Goal: Transaction & Acquisition: Purchase product/service

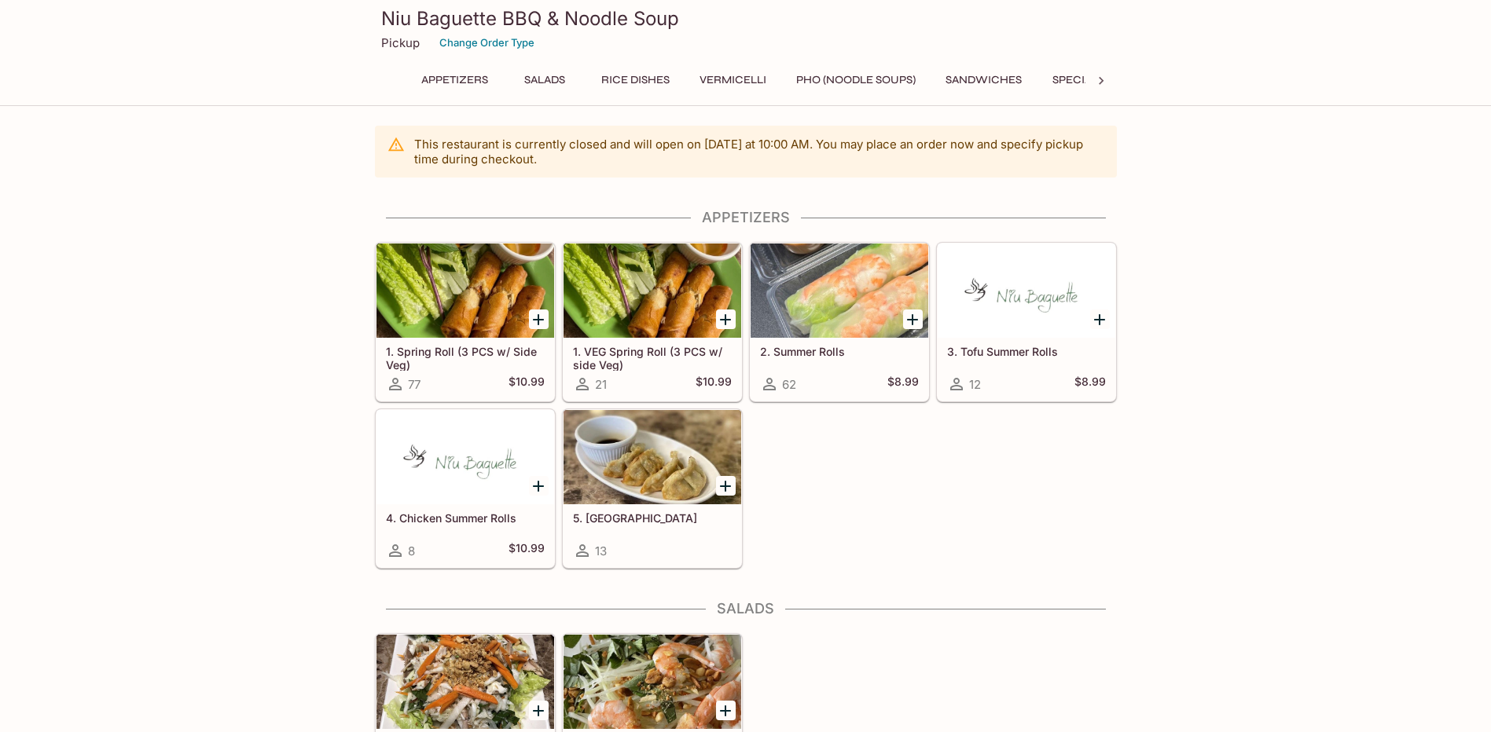
click at [1106, 634] on div "6. Chicken Salad 15 $14.50 7. Papaya Salad 9 $14.50" at bounding box center [743, 710] width 748 height 167
click at [1021, 497] on div "1. Spring Roll (3 PCS w/ Side Veg) 77 $10.99 1. VEG Spring Roll (3 PCS w/ side …" at bounding box center [743, 402] width 748 height 333
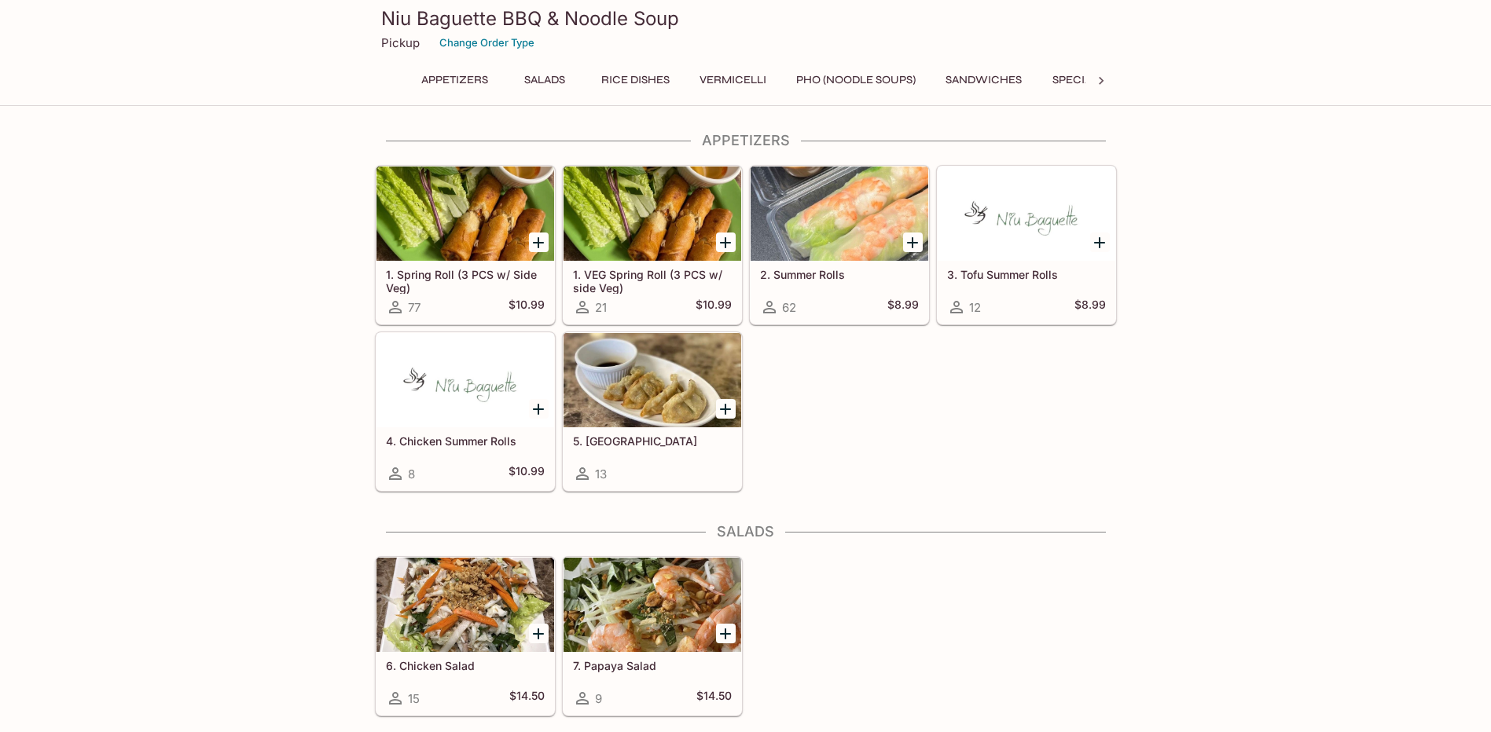
click at [914, 240] on icon "Add 2. Summer Rolls" at bounding box center [912, 242] width 19 height 19
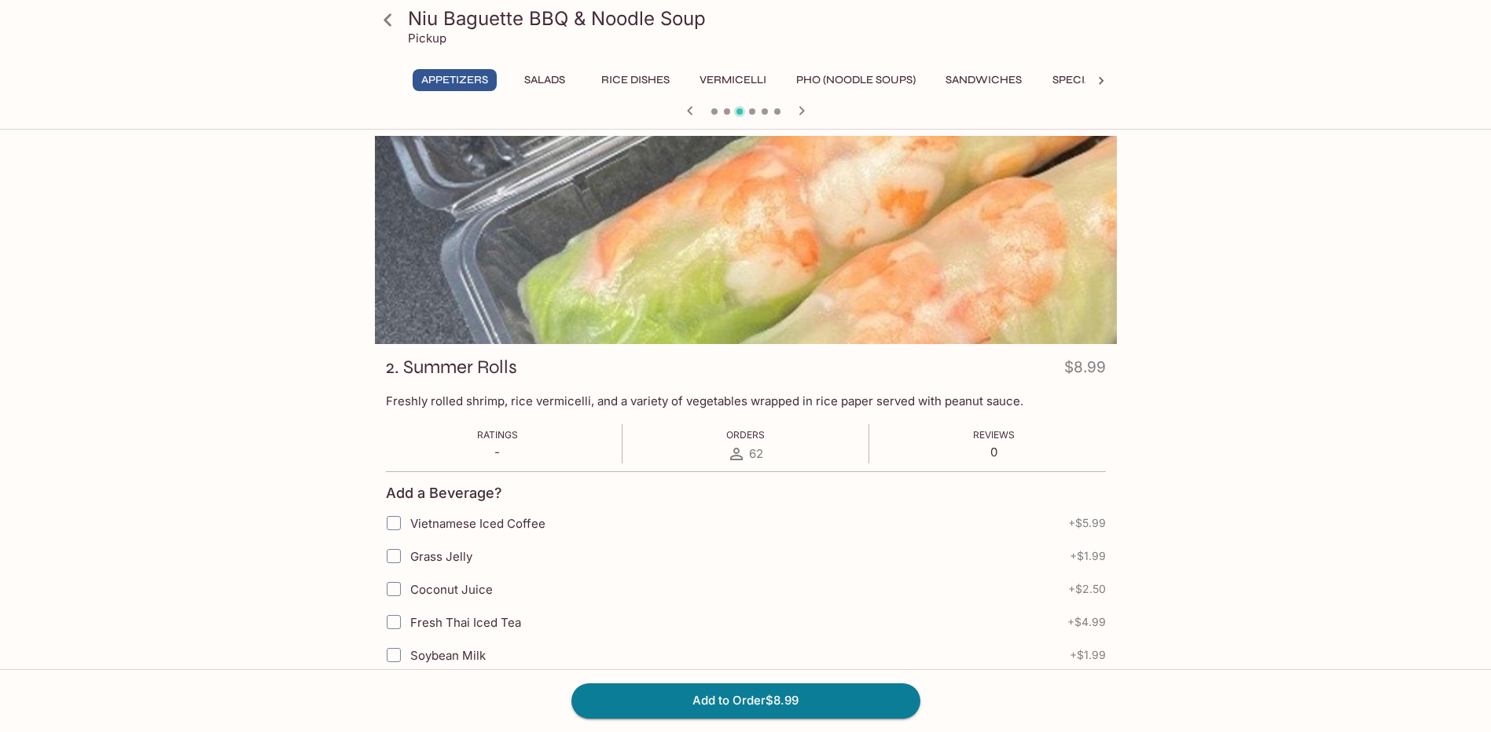
click at [420, 39] on p "Pickup" at bounding box center [427, 38] width 39 height 15
click at [377, 23] on icon at bounding box center [388, 20] width 28 height 28
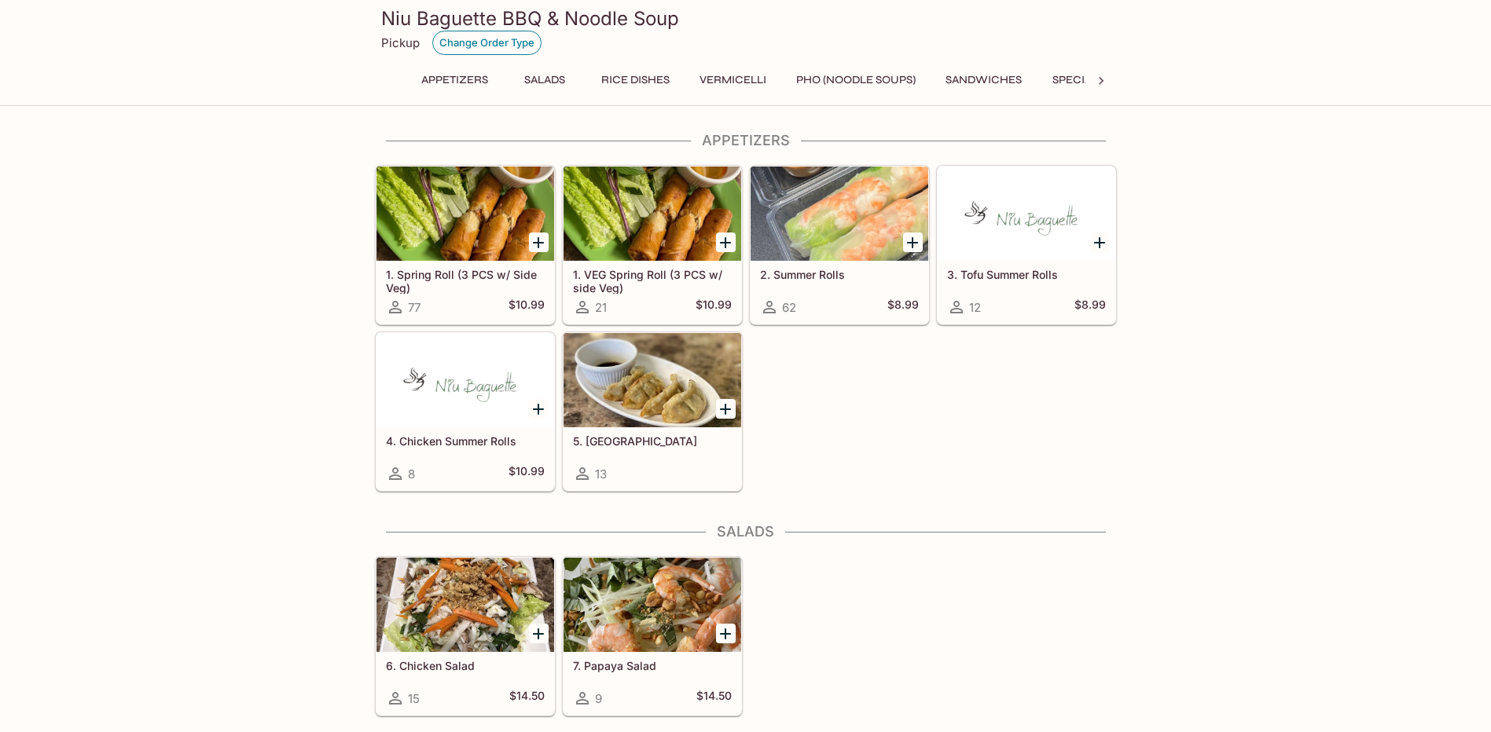
click at [466, 35] on button "Change Order Type" at bounding box center [486, 43] width 109 height 24
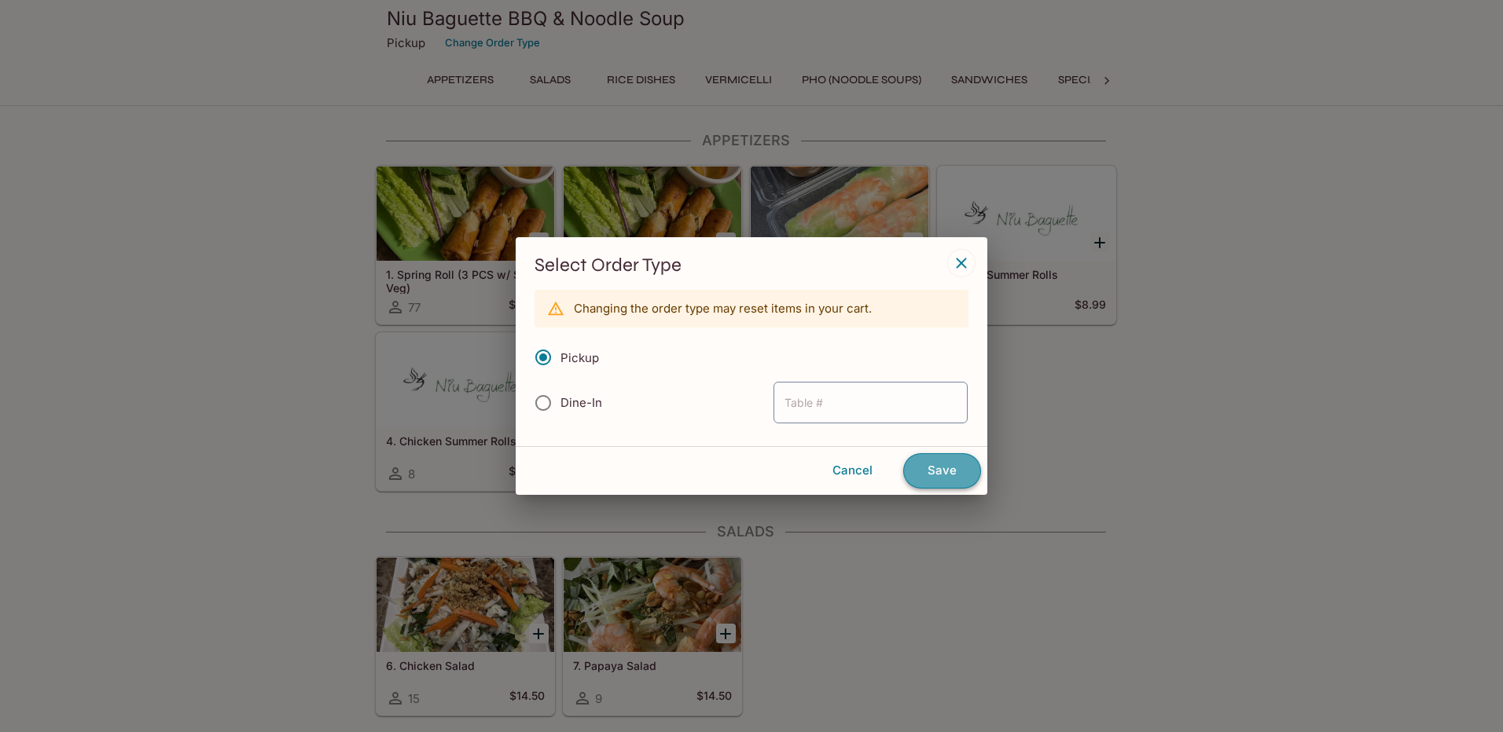
click at [931, 471] on button "Save" at bounding box center [942, 470] width 78 height 35
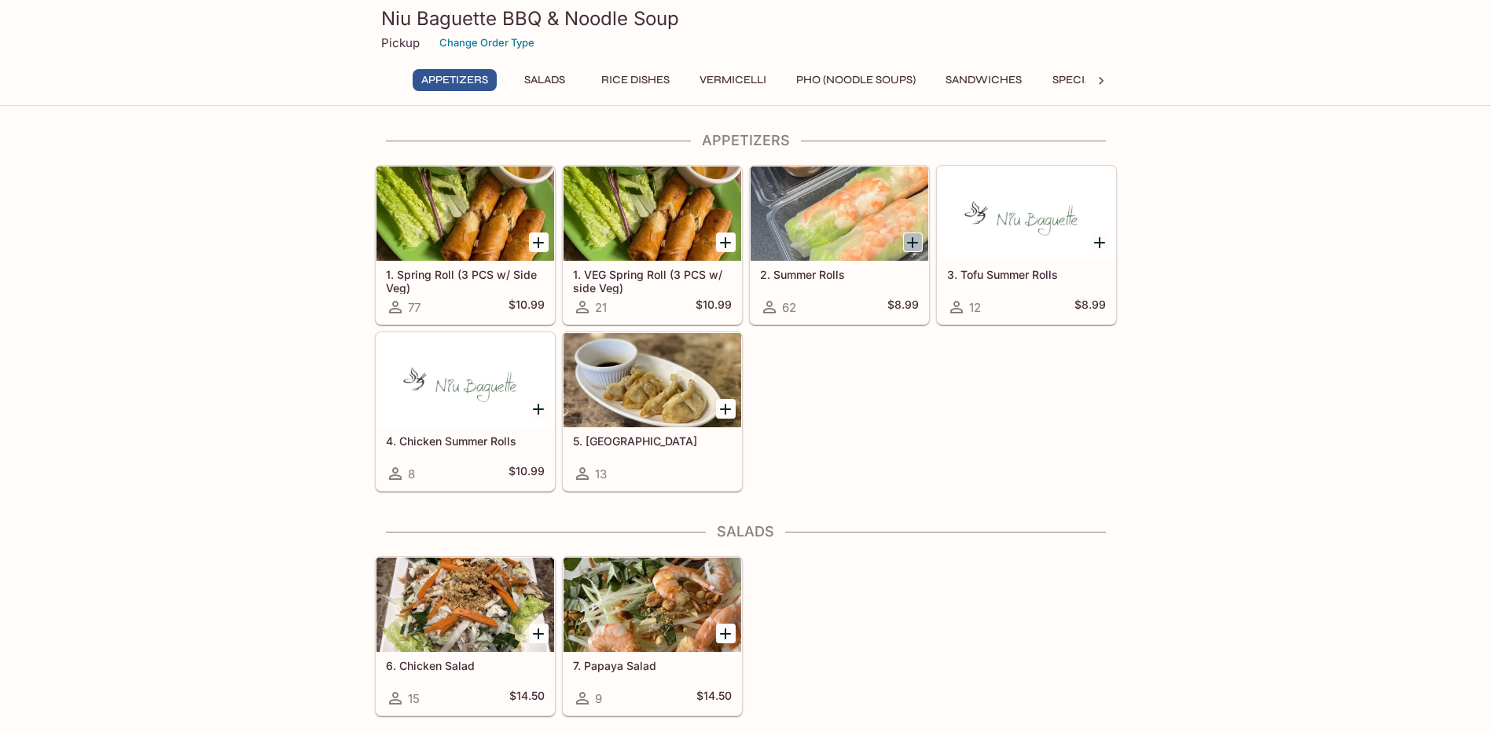
click at [915, 247] on icon "Add 2. Summer Rolls" at bounding box center [912, 242] width 19 height 19
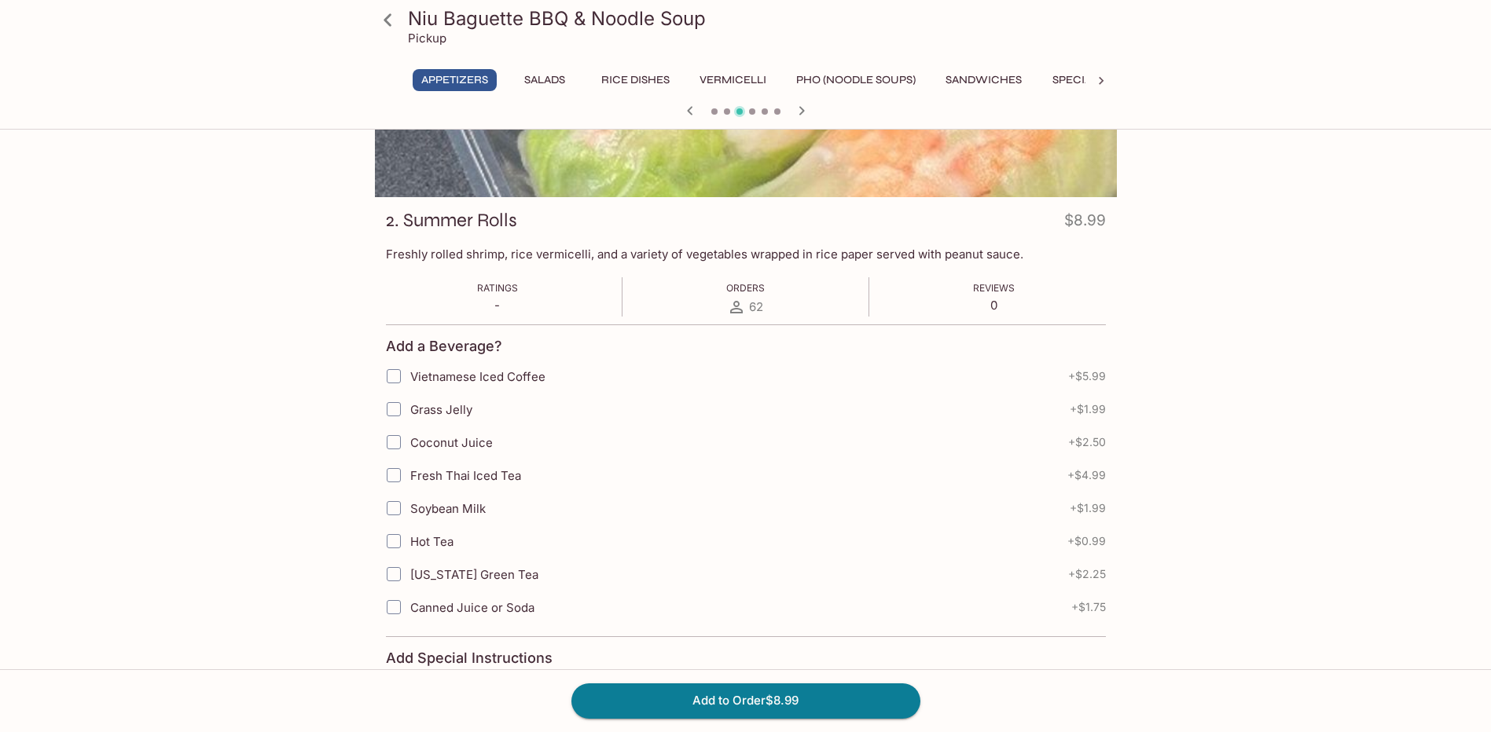
scroll to position [314, 0]
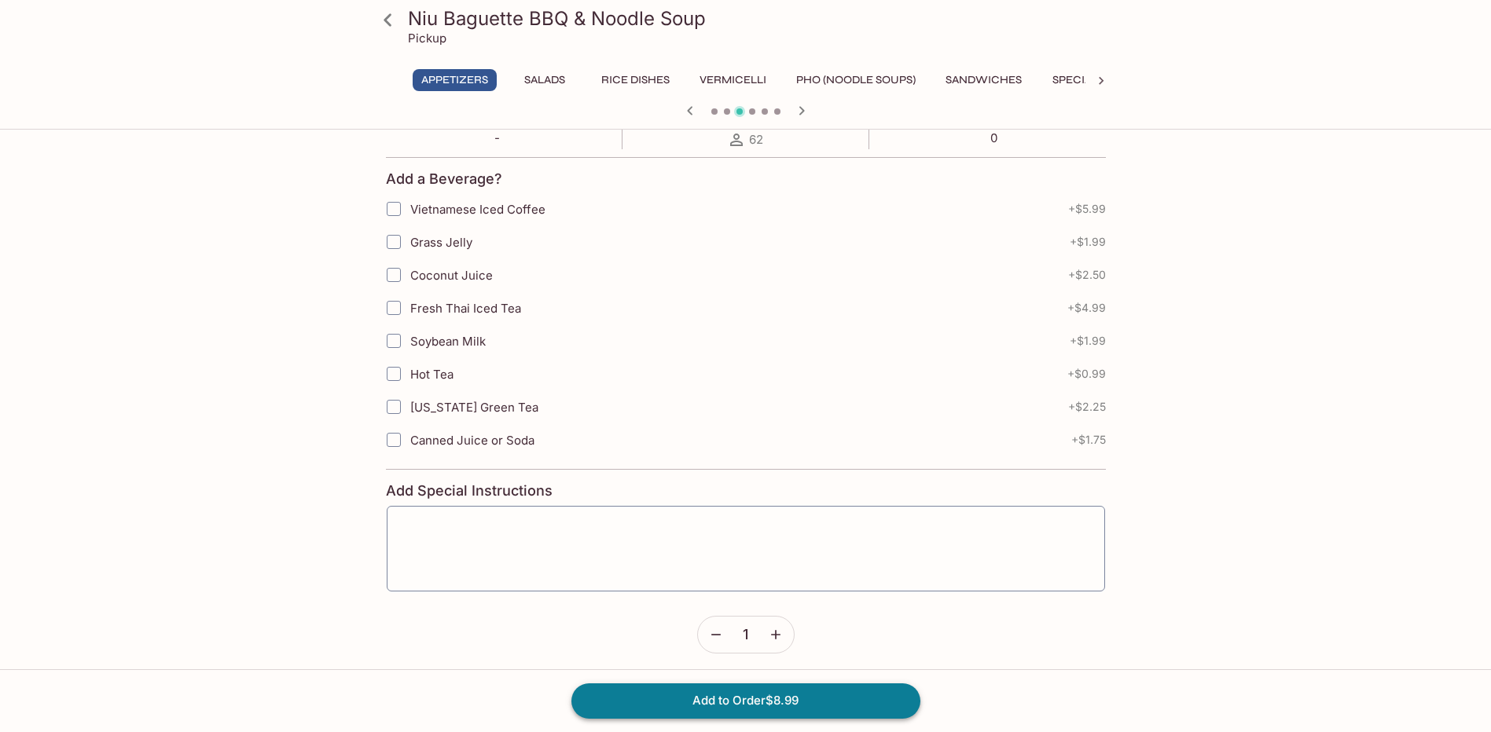
click at [754, 710] on button "Add to Order $8.99" at bounding box center [745, 701] width 349 height 35
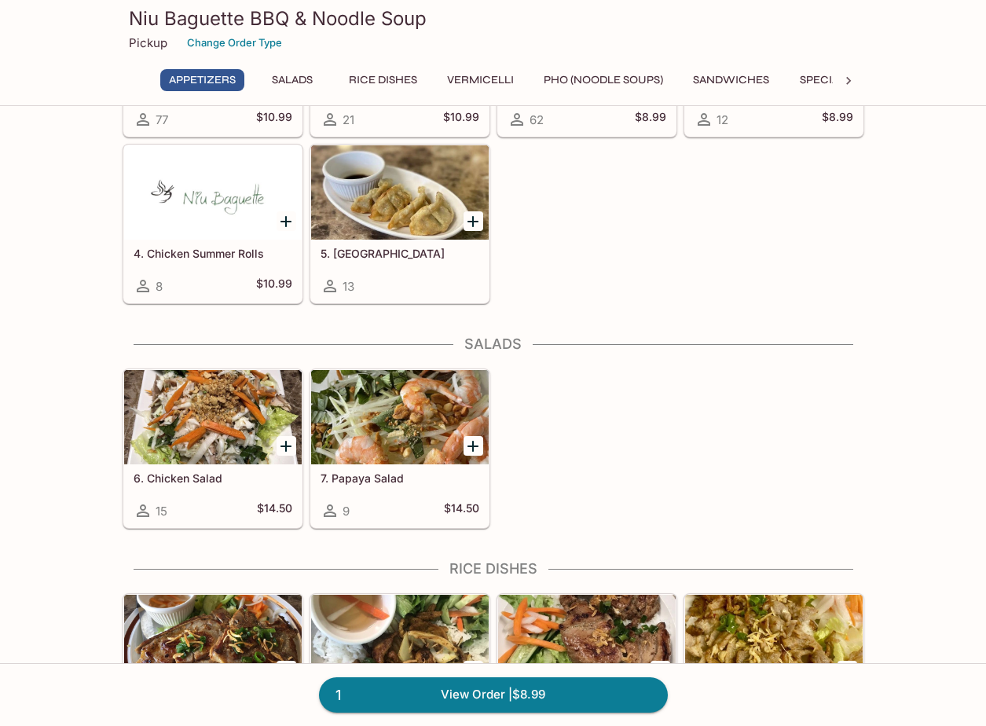
scroll to position [314, 0]
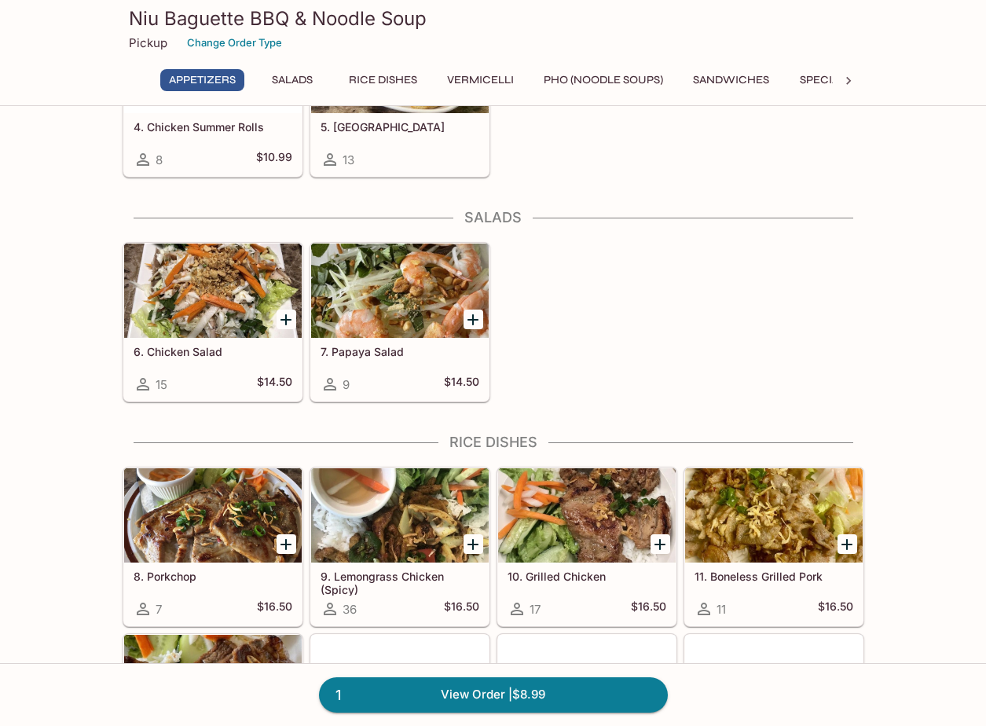
click at [659, 544] on icon "Add 10. Grilled Chicken" at bounding box center [660, 544] width 11 height 11
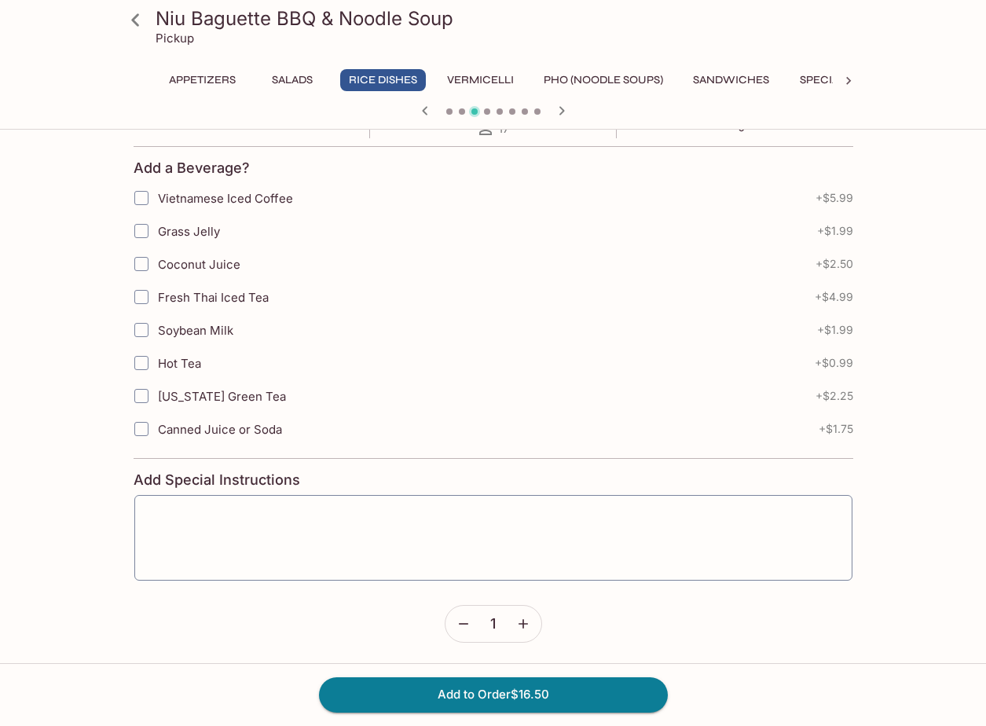
scroll to position [328, 0]
click at [564, 706] on button "Add to Order $16.50" at bounding box center [493, 694] width 349 height 35
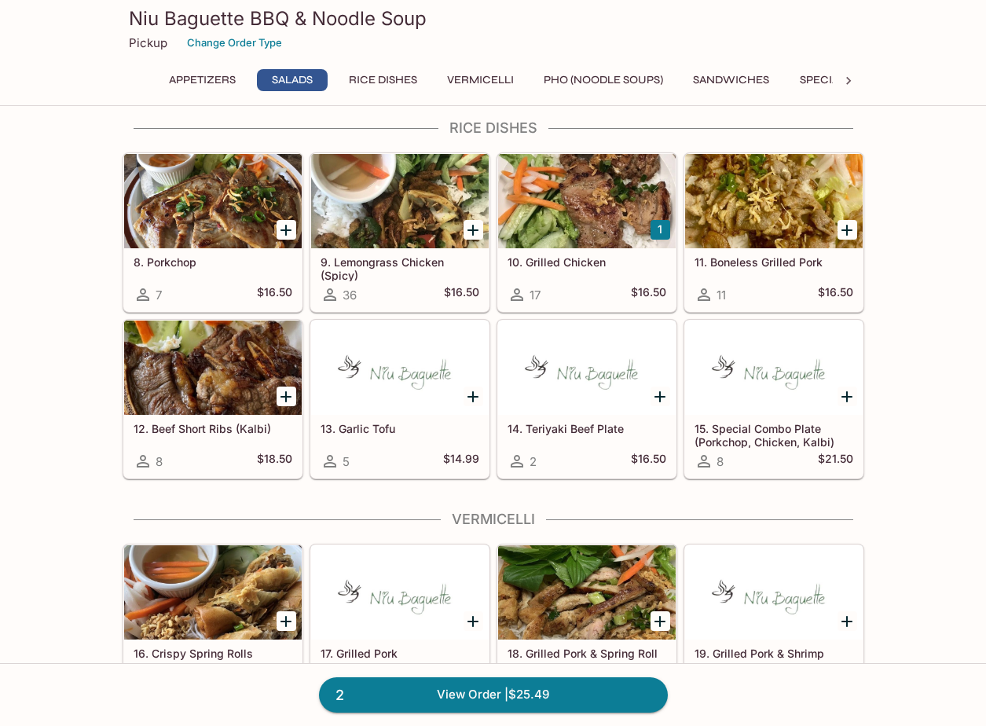
scroll to position [472, 0]
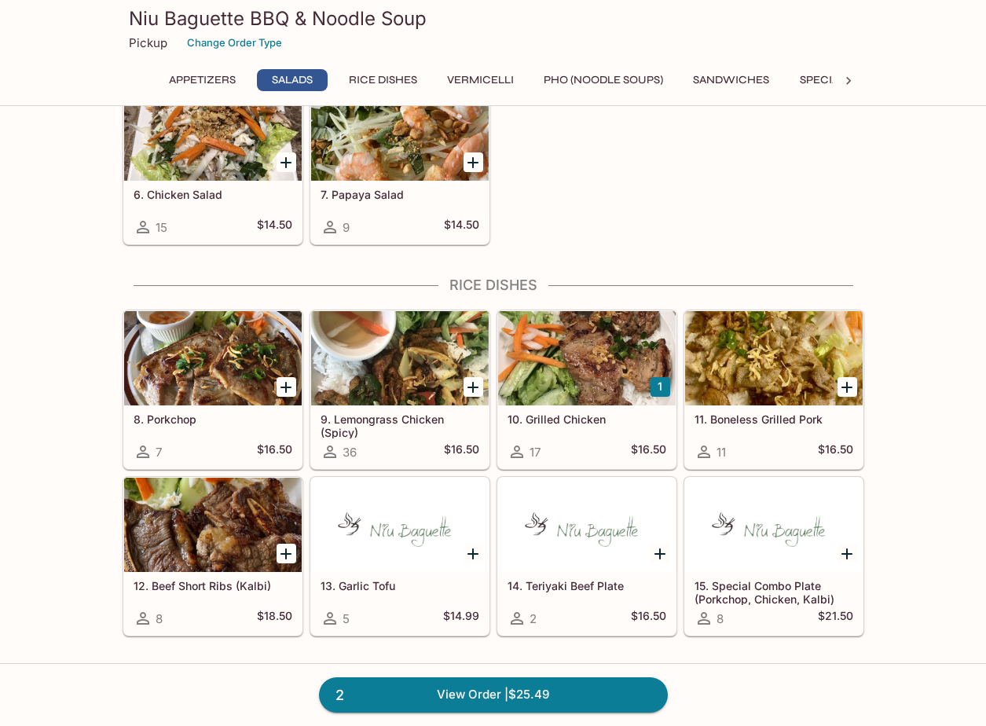
click at [470, 549] on icon "Add 13. Garlic Tofu" at bounding box center [473, 554] width 19 height 19
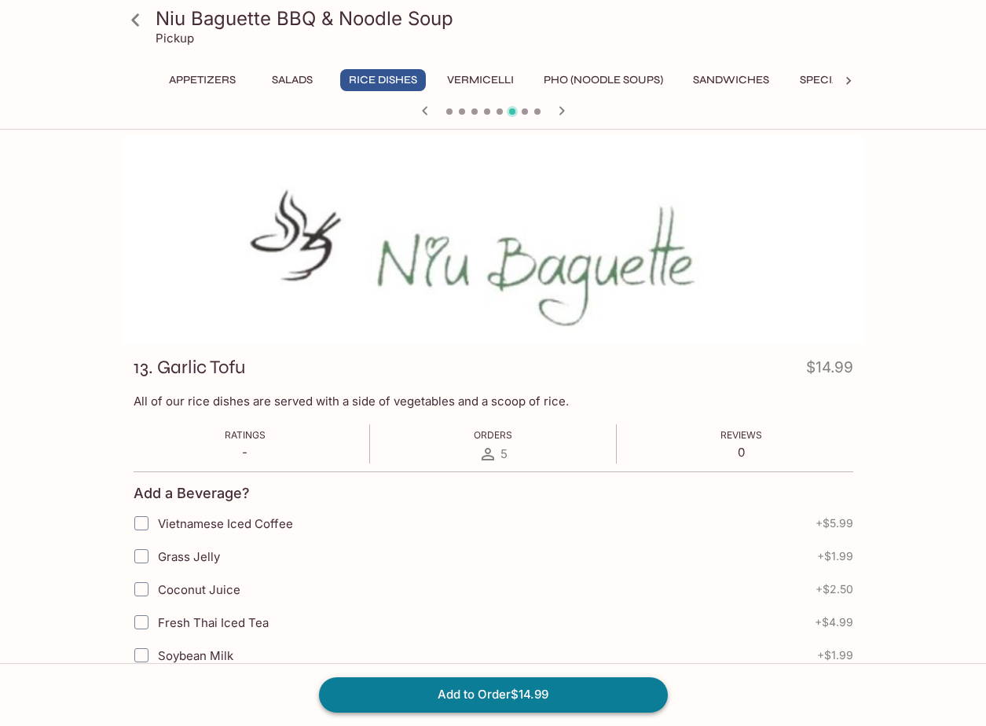
click at [508, 696] on button "Add to Order $14.99" at bounding box center [493, 694] width 349 height 35
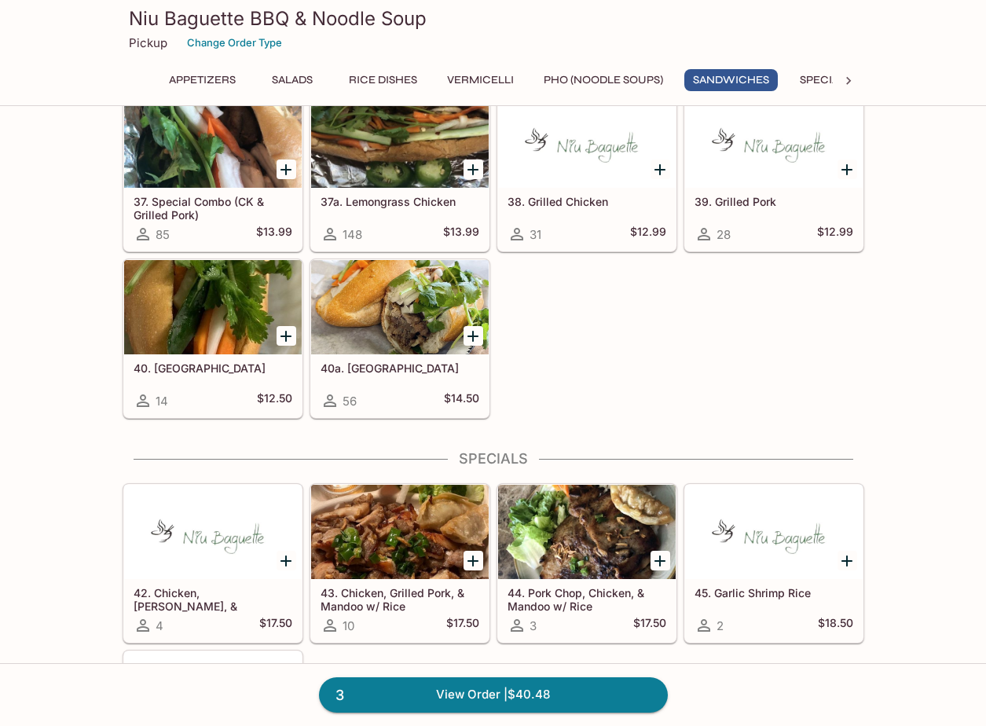
scroll to position [2279, 0]
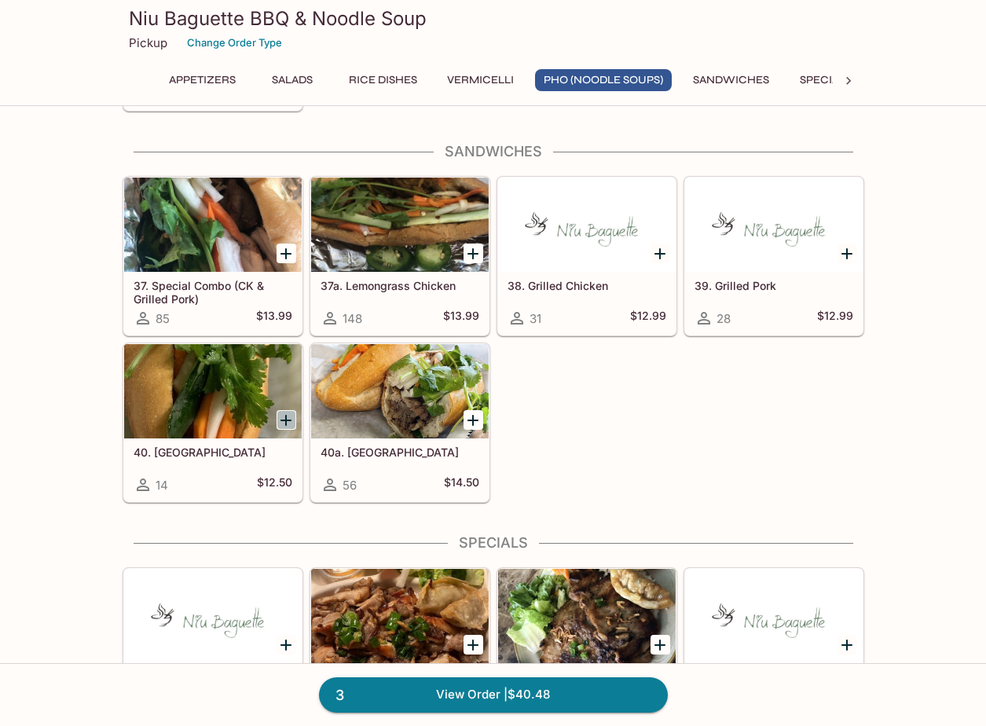
click at [289, 423] on icon "Add 40. Tofu" at bounding box center [286, 420] width 19 height 19
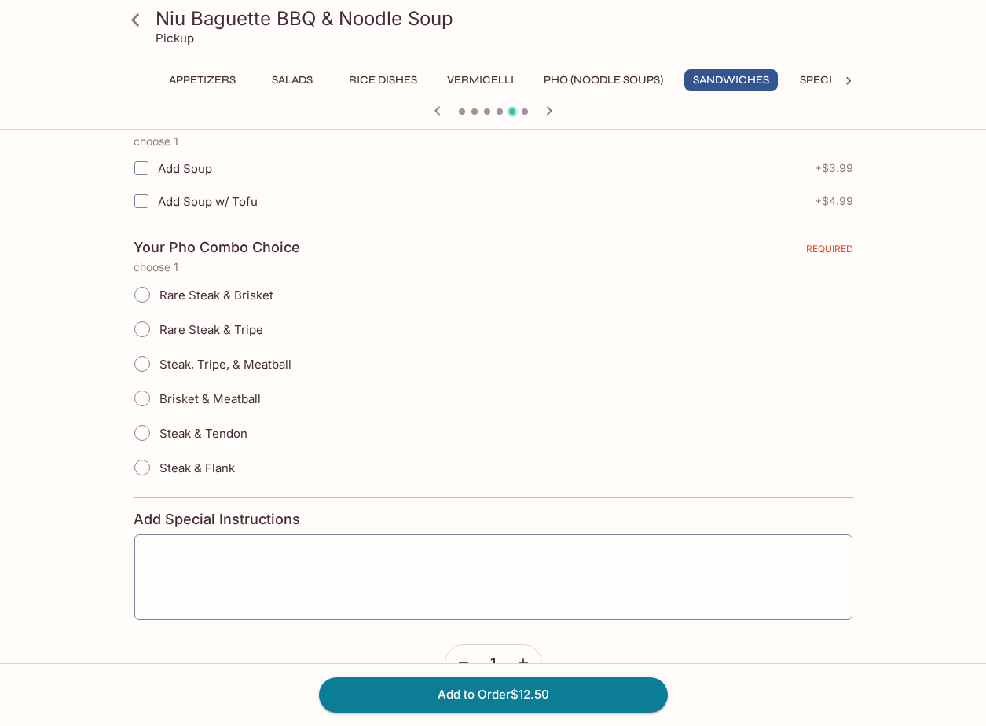
scroll to position [453, 0]
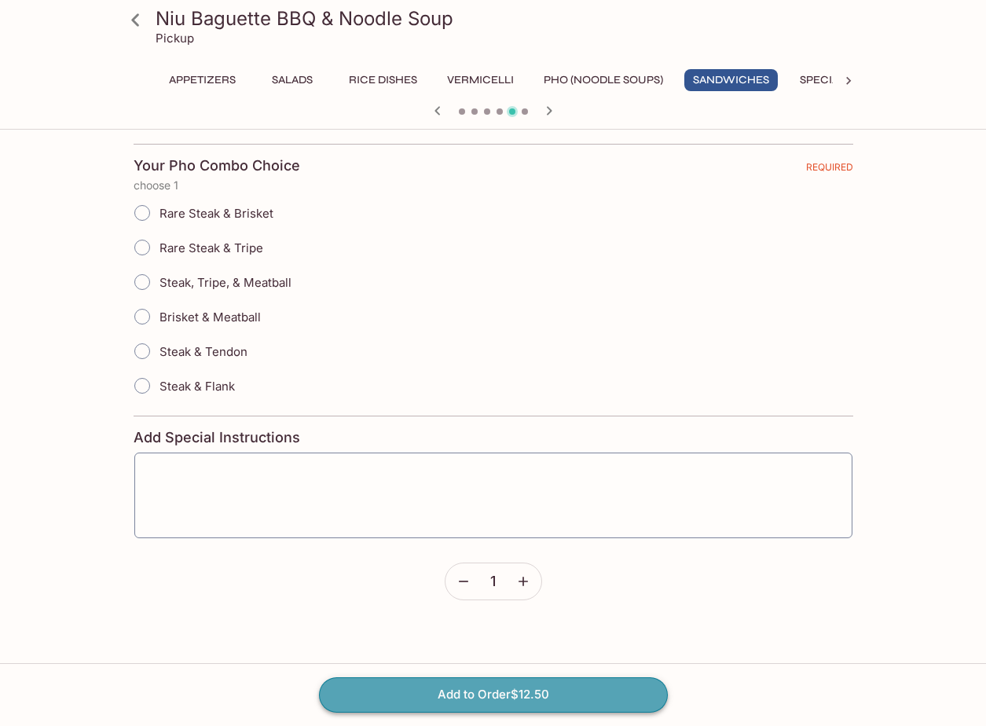
click at [484, 695] on button "Add to Order $12.50" at bounding box center [493, 694] width 349 height 35
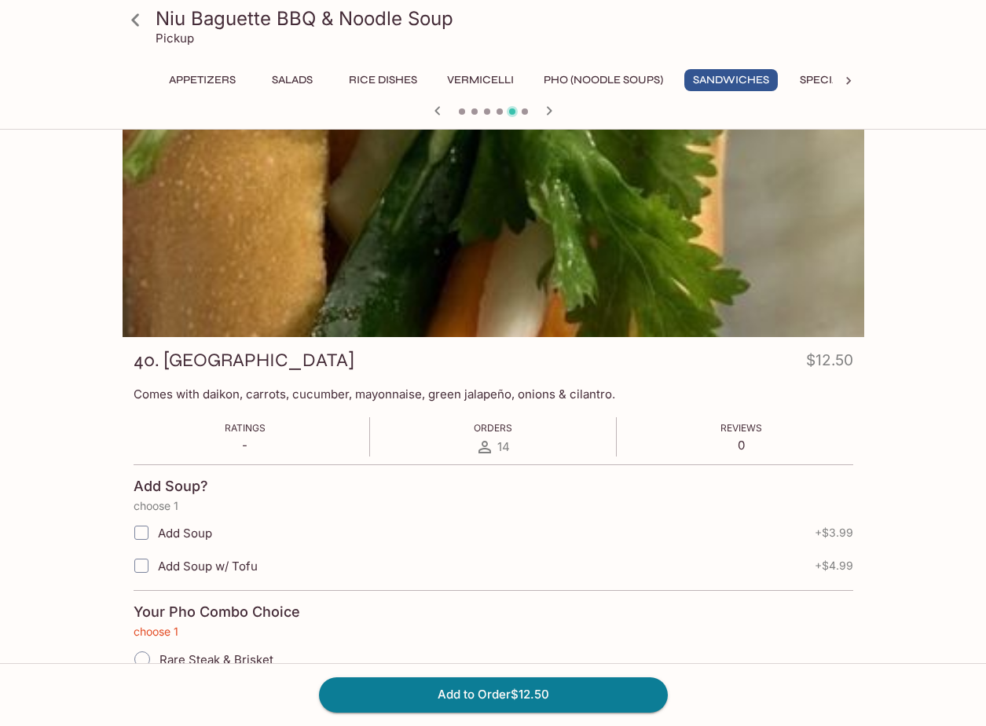
scroll to position [0, 0]
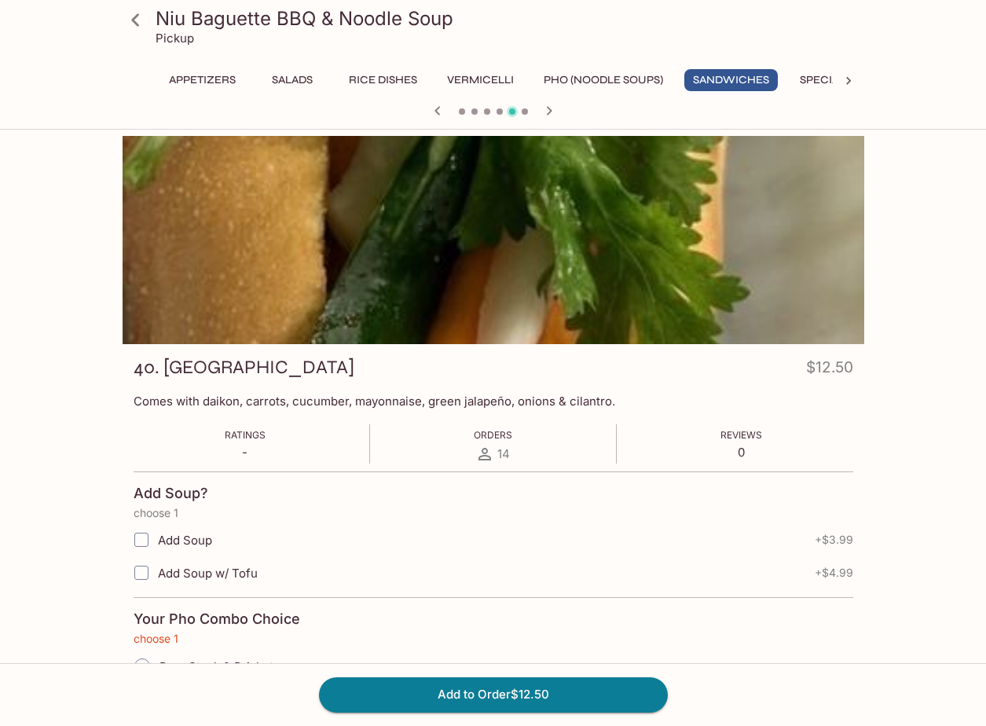
click at [717, 83] on button "Sandwiches" at bounding box center [732, 80] width 94 height 22
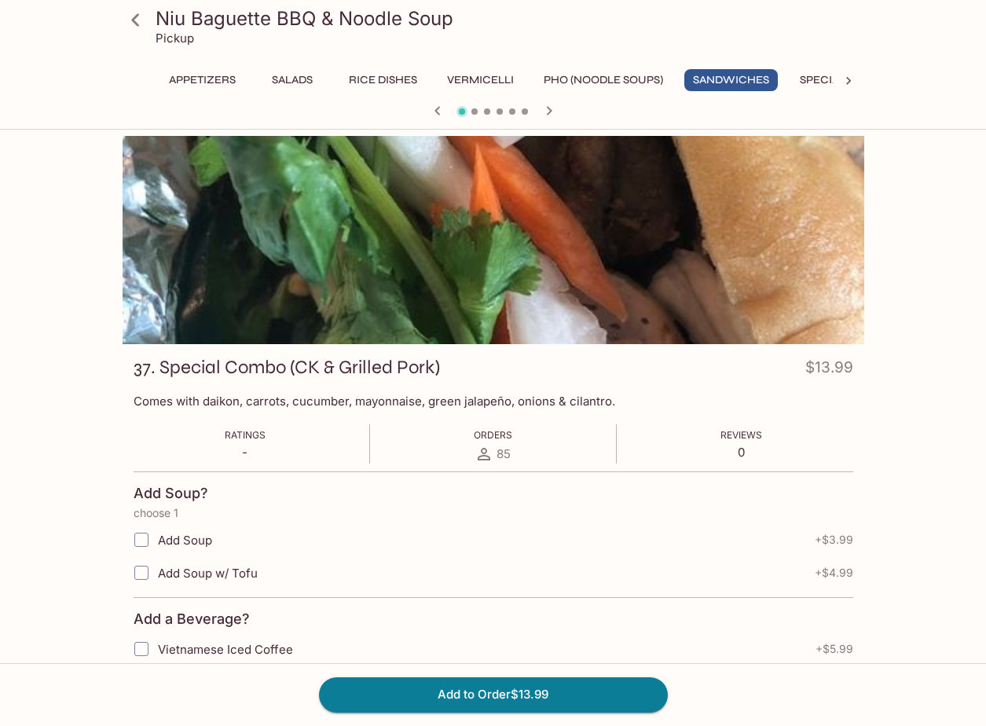
click at [705, 76] on button "Sandwiches" at bounding box center [732, 80] width 94 height 22
click at [133, 18] on icon at bounding box center [135, 19] width 8 height 13
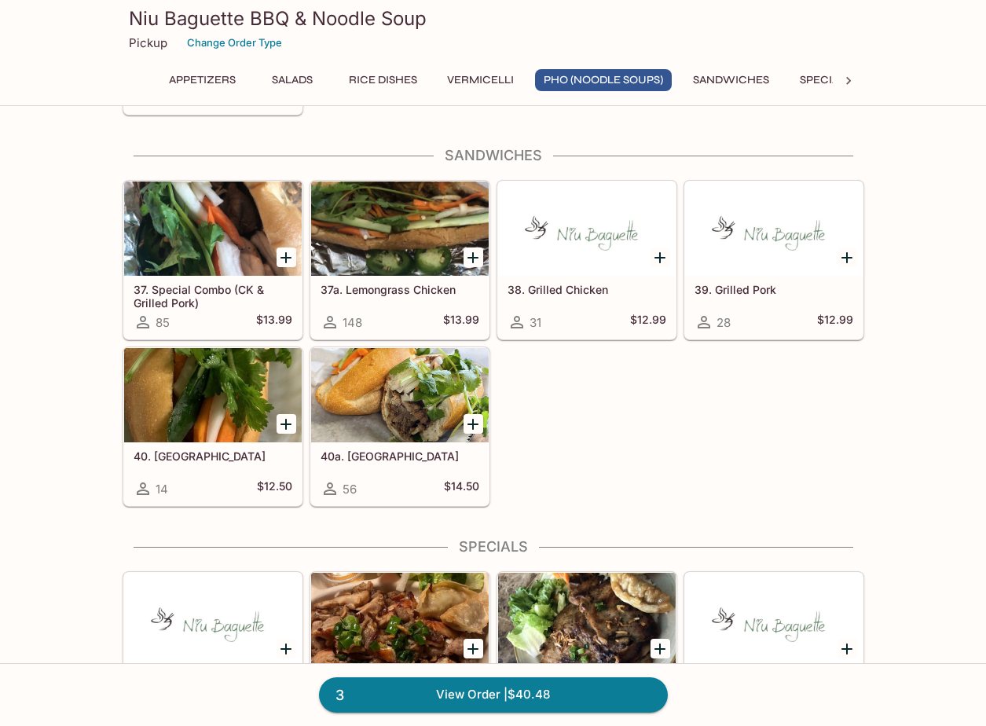
scroll to position [2279, 0]
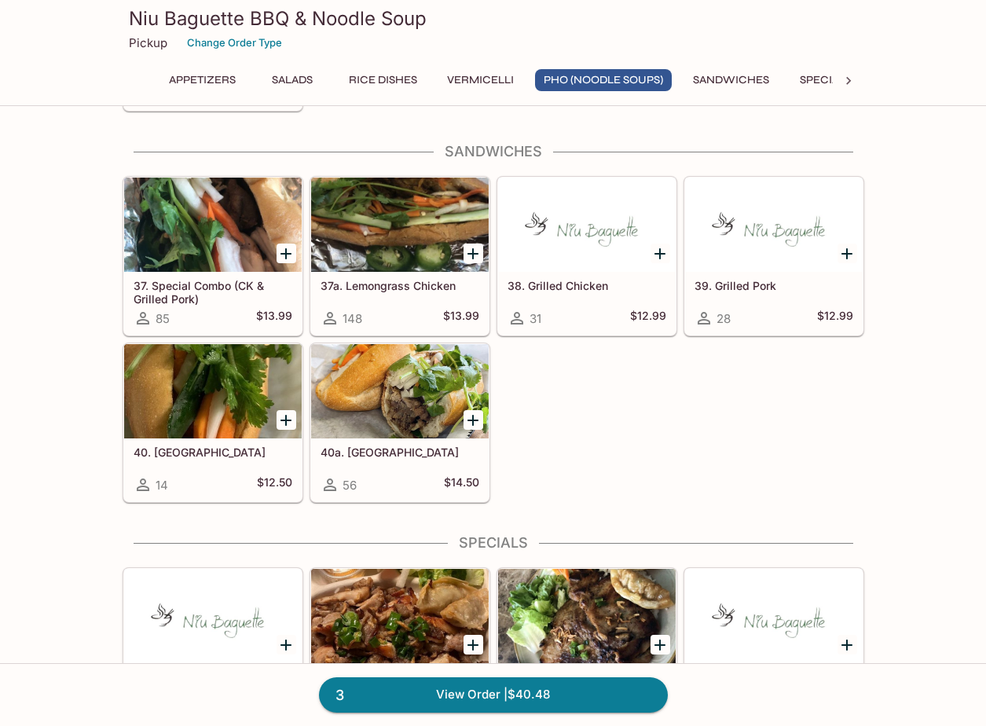
click at [196, 415] on div at bounding box center [213, 391] width 178 height 94
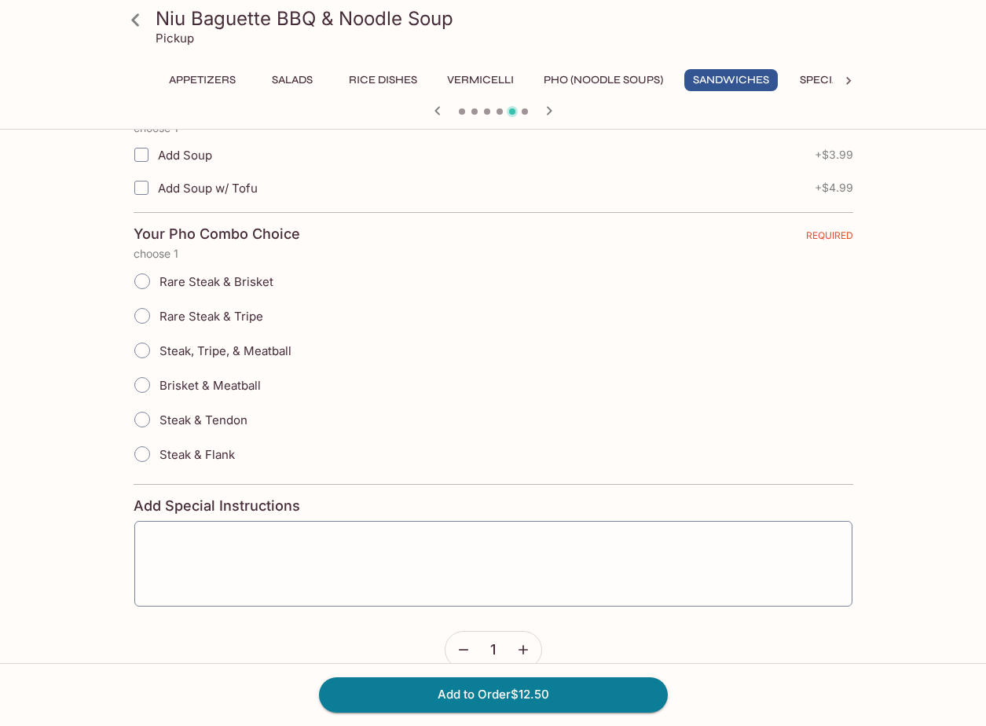
scroll to position [453, 0]
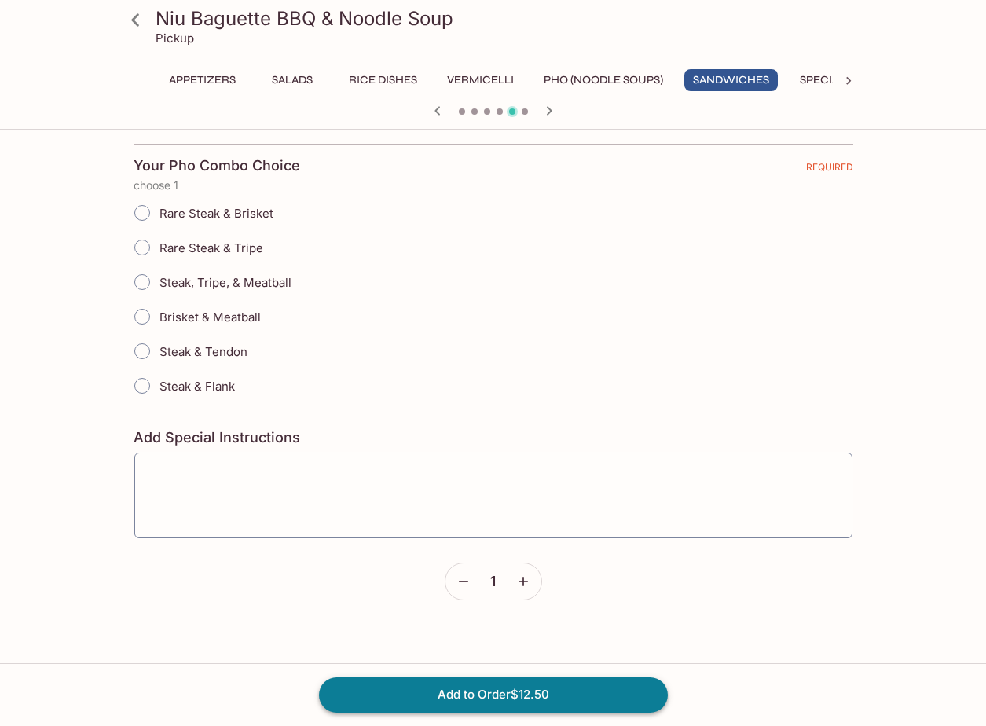
click at [501, 695] on button "Add to Order $12.50" at bounding box center [493, 694] width 349 height 35
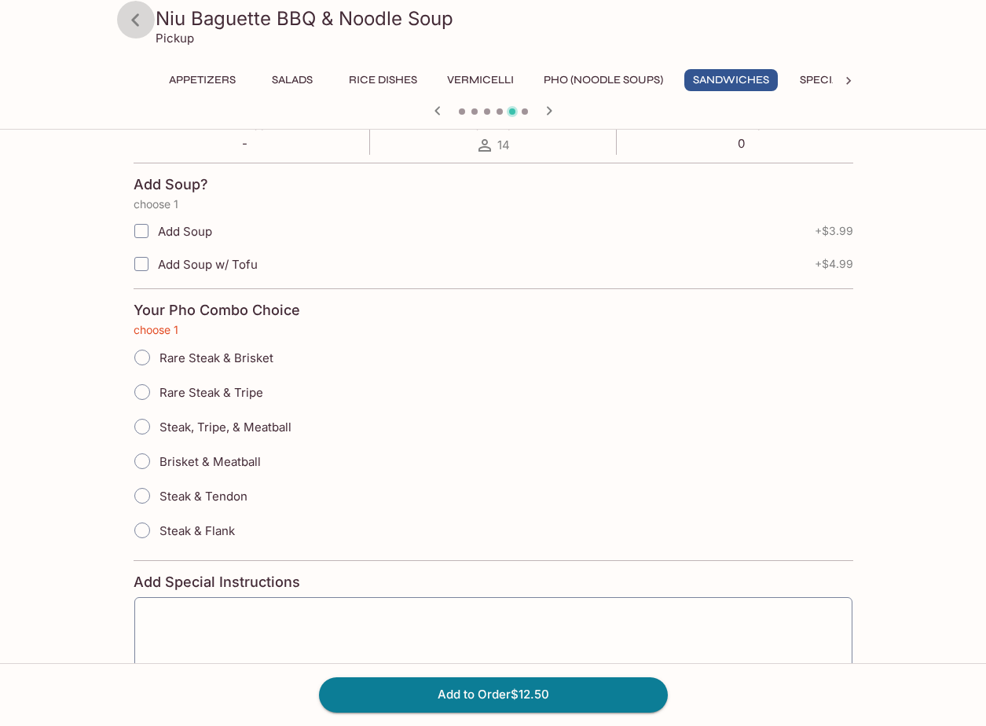
click at [134, 26] on icon at bounding box center [136, 20] width 28 height 28
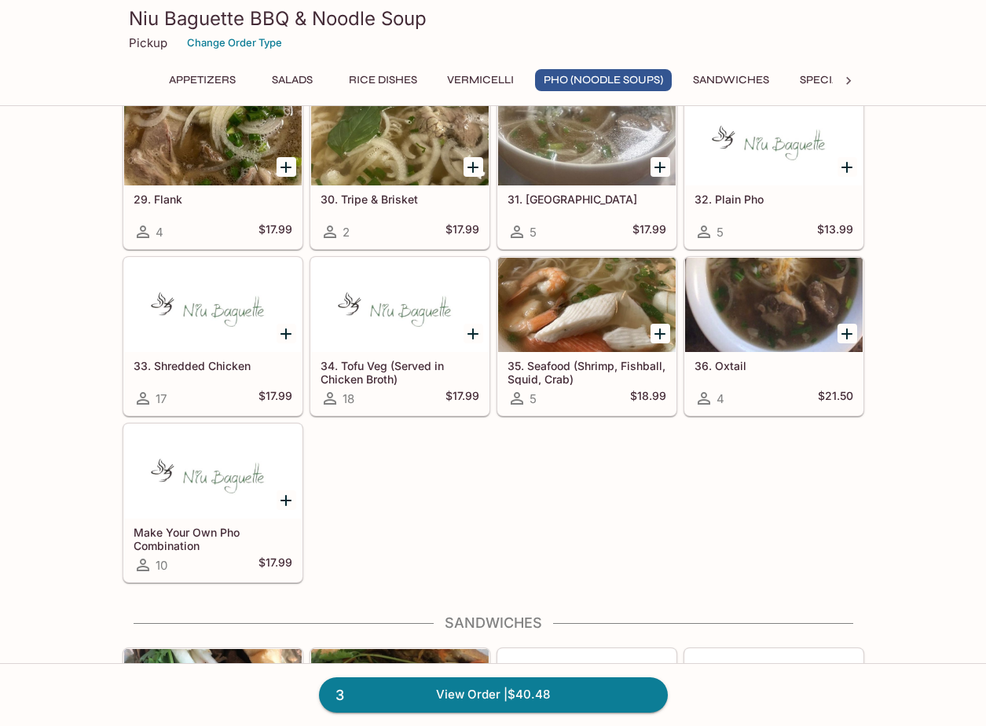
scroll to position [2122, 0]
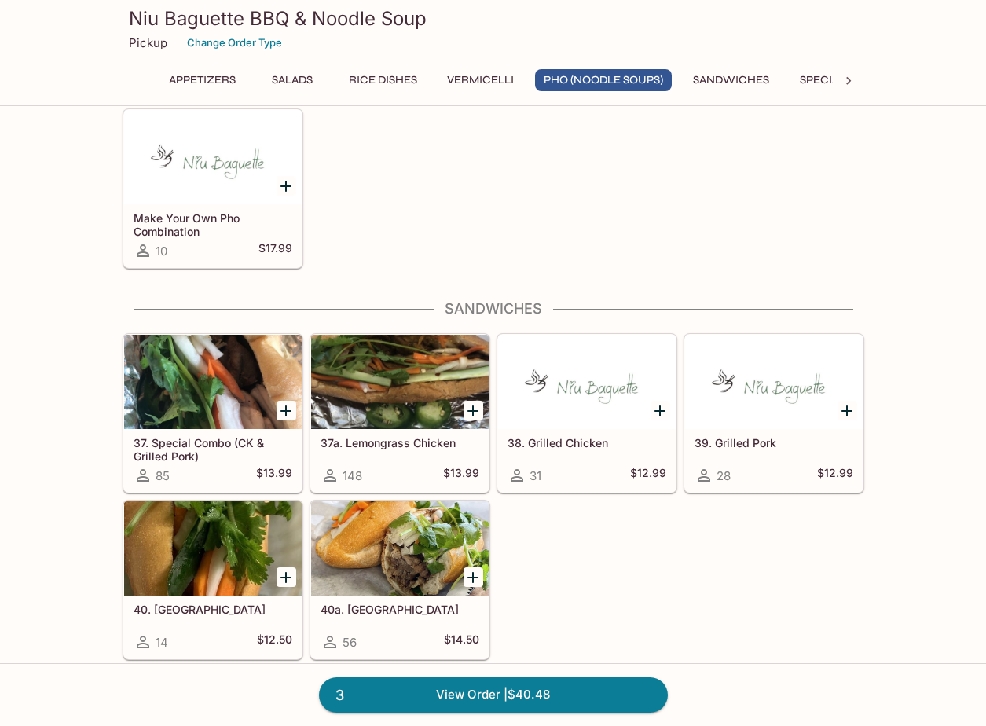
click at [279, 577] on icon "Add 40. Tofu" at bounding box center [286, 577] width 19 height 19
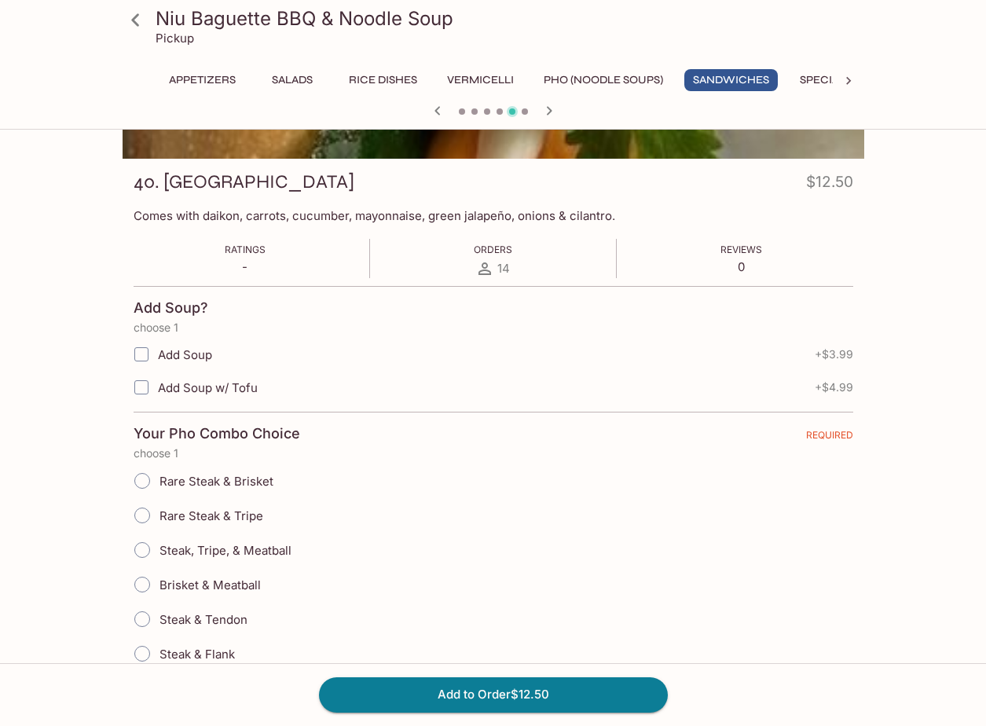
scroll to position [314, 0]
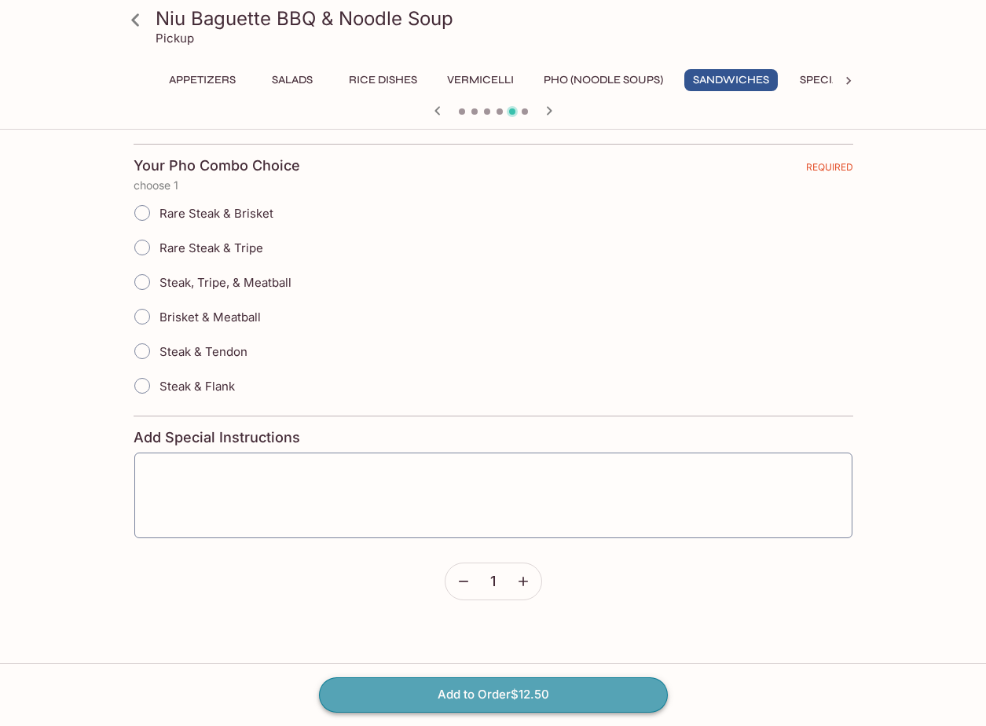
click at [497, 692] on button "Add to Order $12.50" at bounding box center [493, 694] width 349 height 35
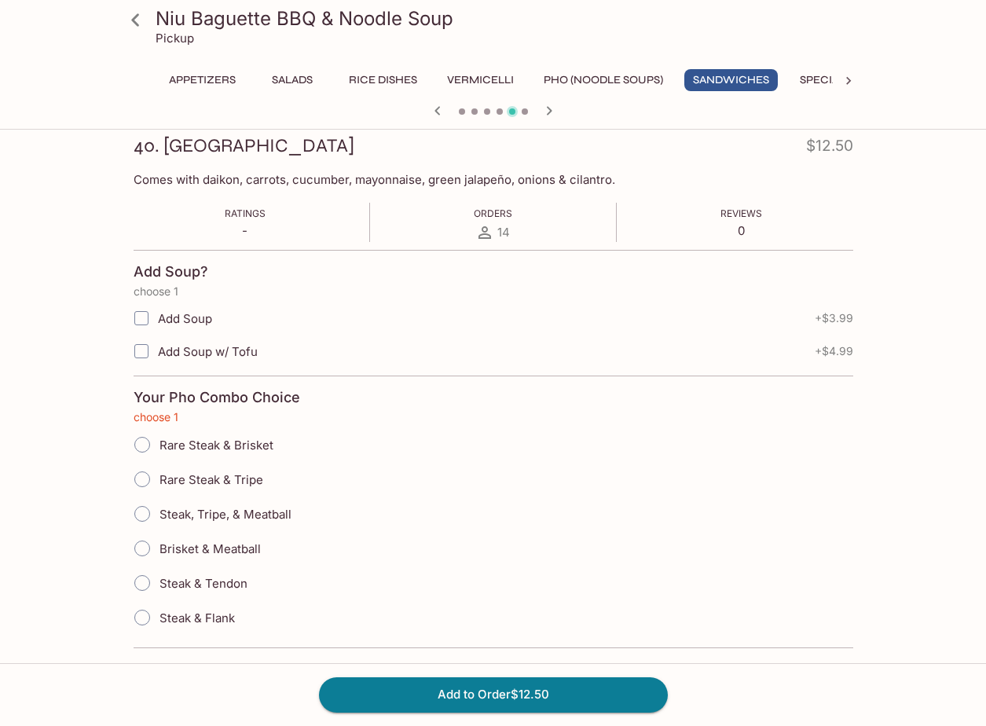
scroll to position [0, 0]
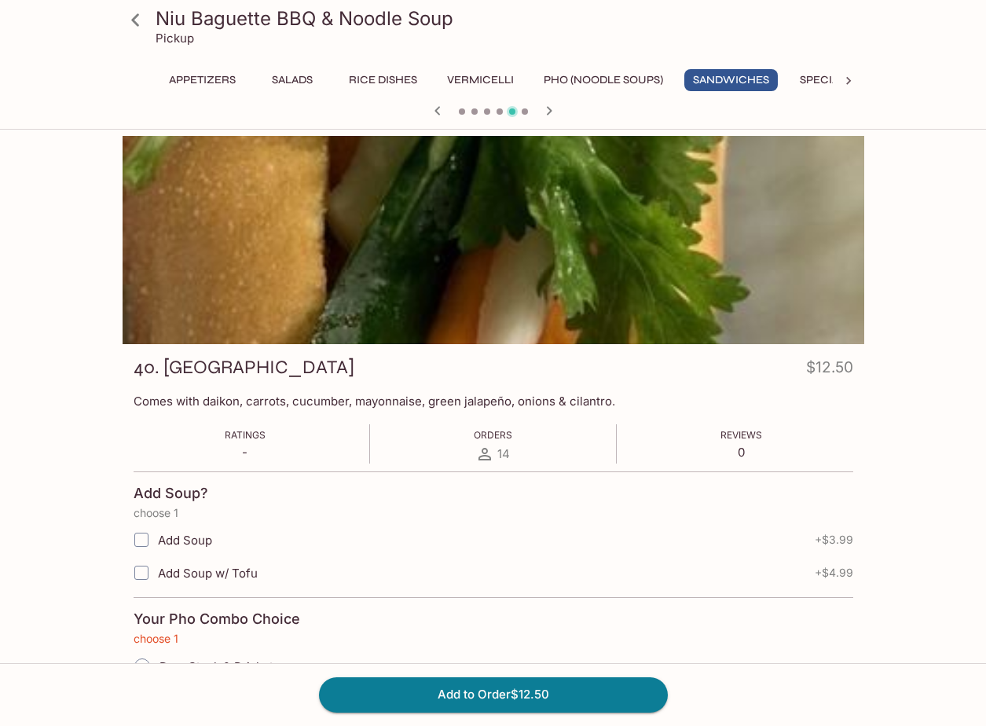
click at [138, 16] on icon at bounding box center [135, 19] width 8 height 13
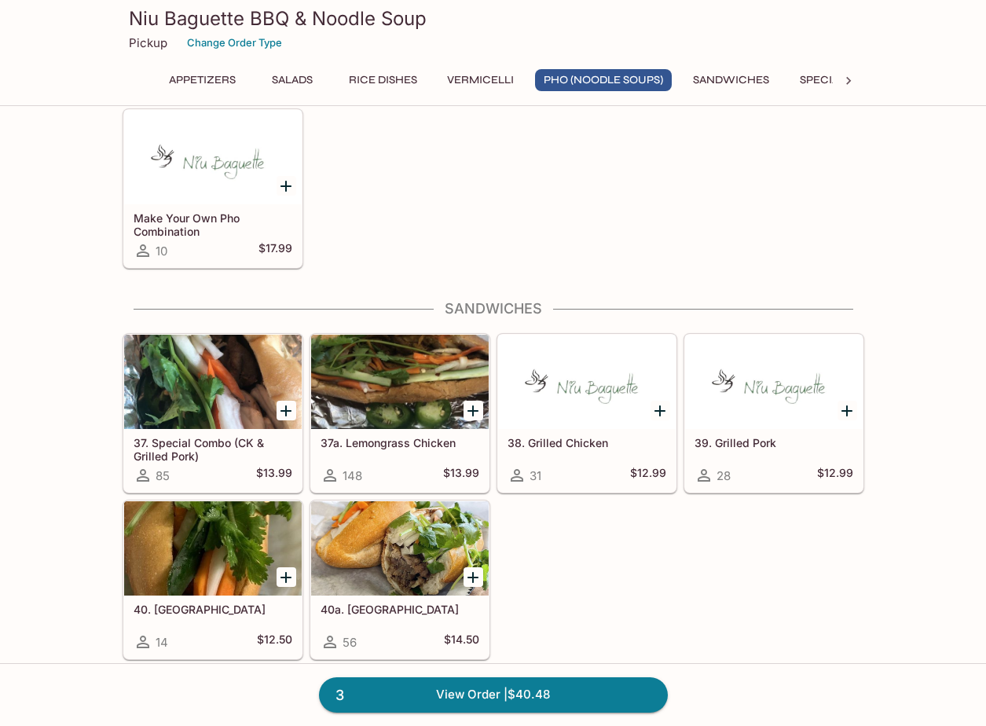
scroll to position [2201, 0]
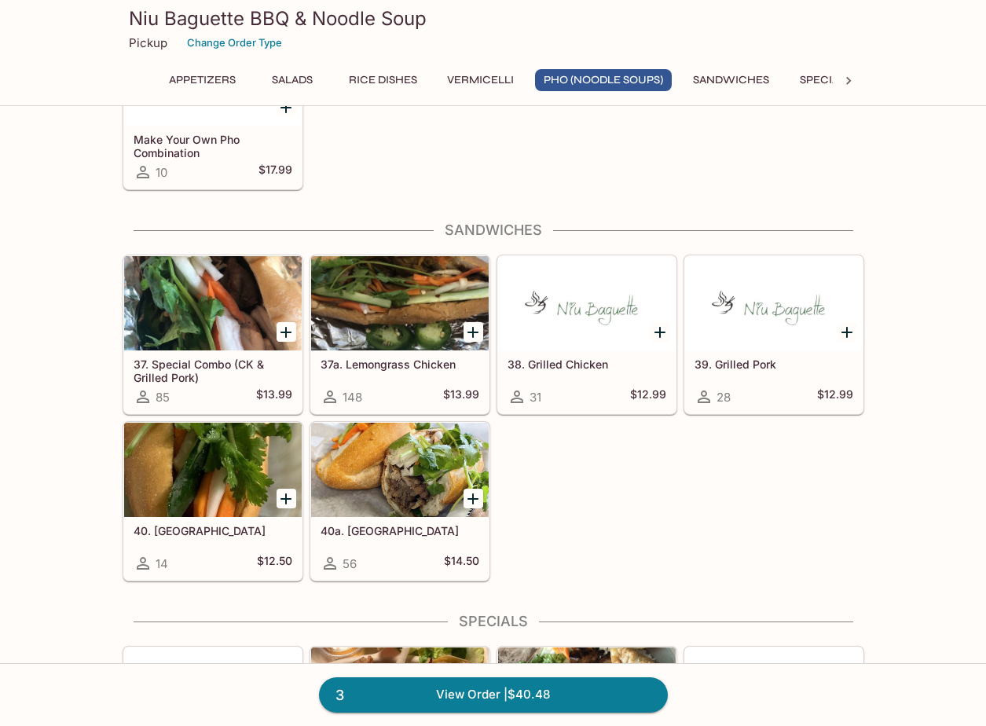
click at [211, 534] on h5 "40. [GEOGRAPHIC_DATA]" at bounding box center [213, 530] width 159 height 13
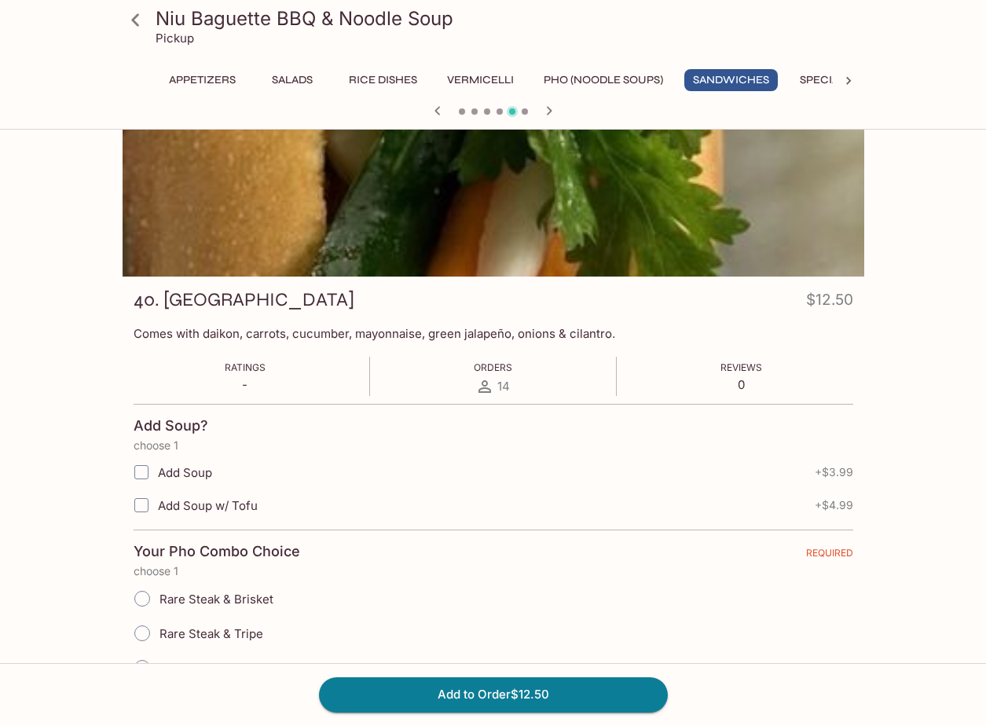
scroll to position [157, 0]
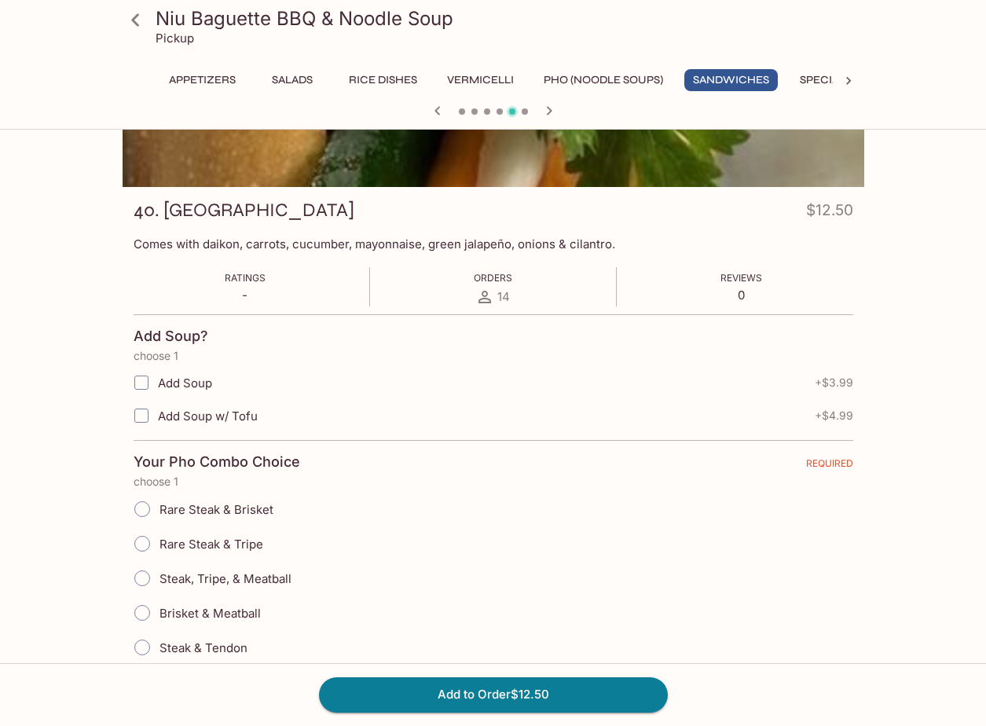
click at [706, 540] on div "Rare Steak & Tripe" at bounding box center [494, 544] width 720 height 35
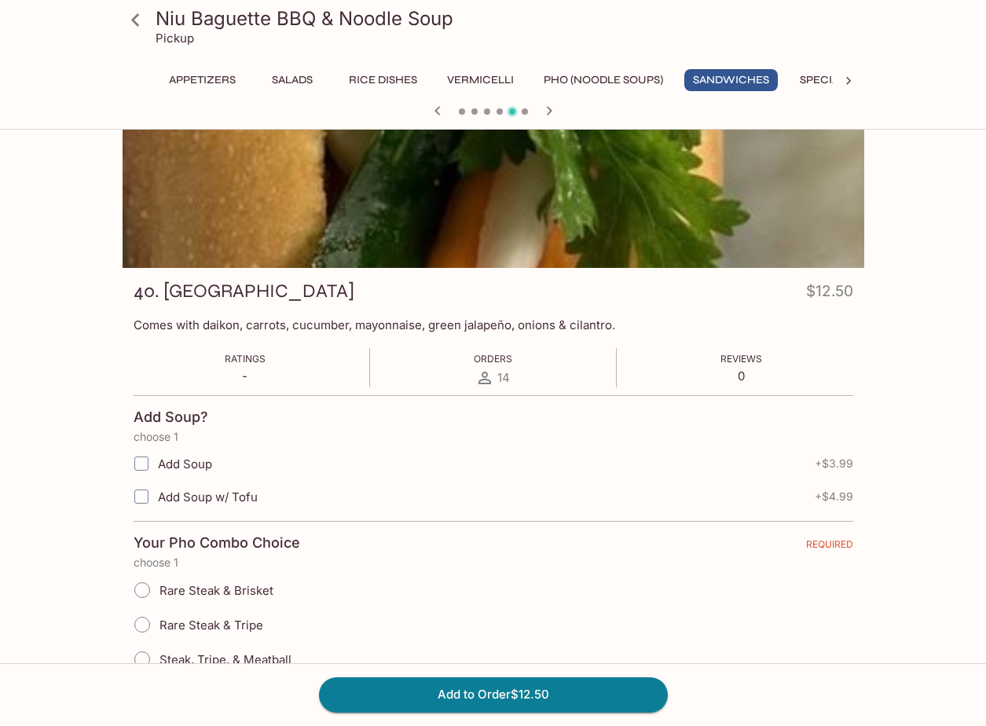
scroll to position [0, 0]
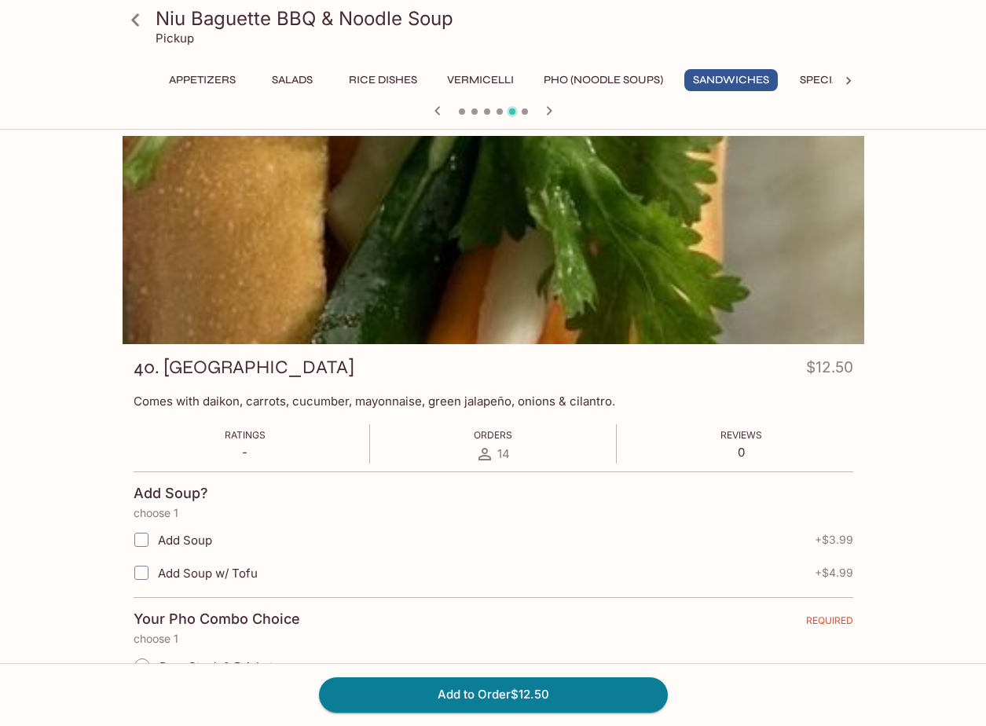
click at [144, 23] on icon at bounding box center [136, 20] width 28 height 28
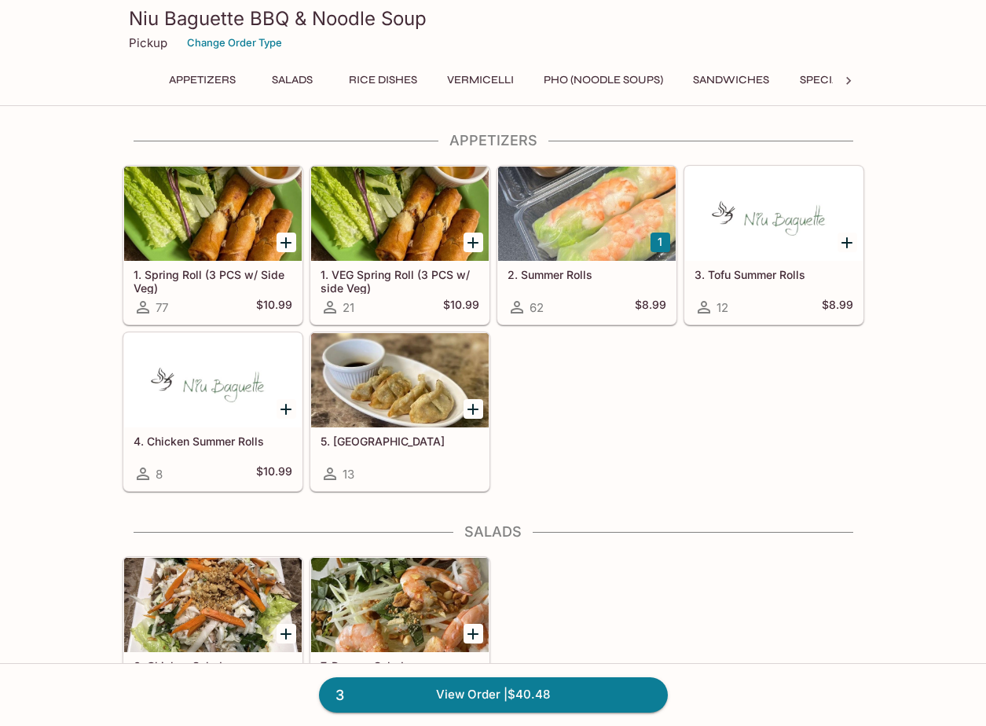
click at [789, 436] on div "1. Spring Roll (3 PCS w/ Side Veg) 77 $10.99 1. VEG Spring Roll (3 PCS w/ side …" at bounding box center [490, 325] width 748 height 333
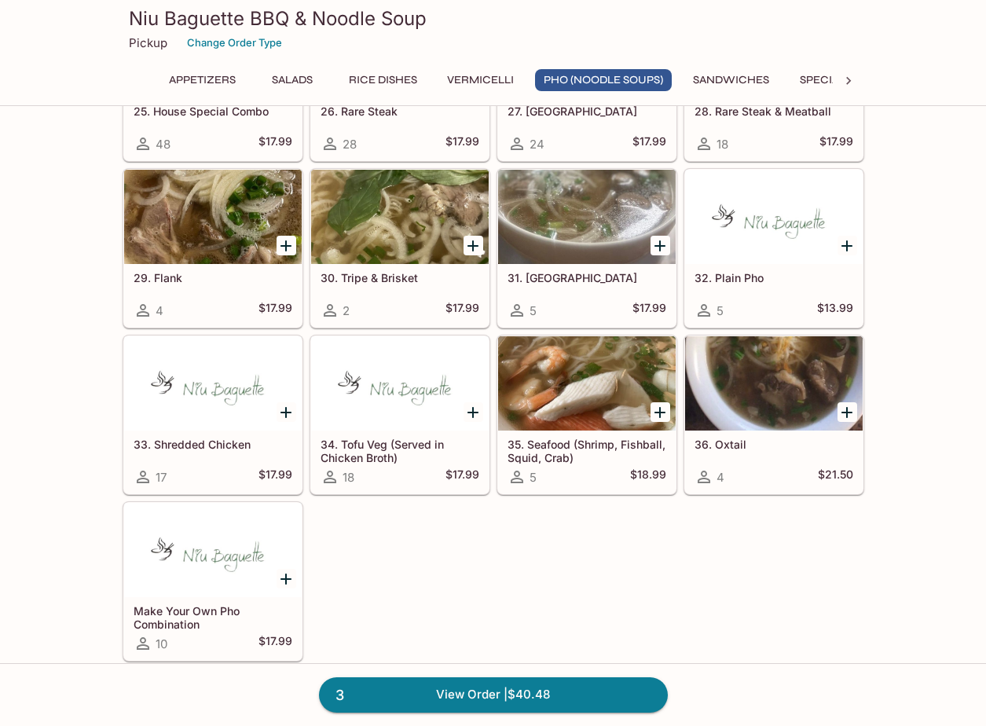
scroll to position [2201, 0]
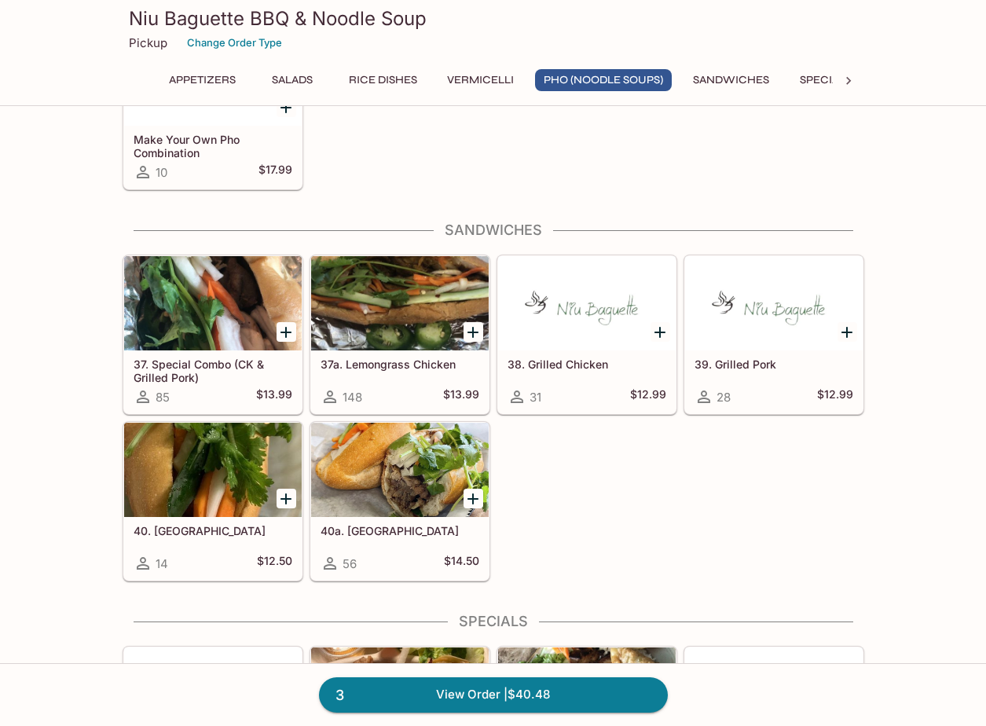
click at [470, 494] on icon "Add 40a. Brisket" at bounding box center [473, 499] width 19 height 19
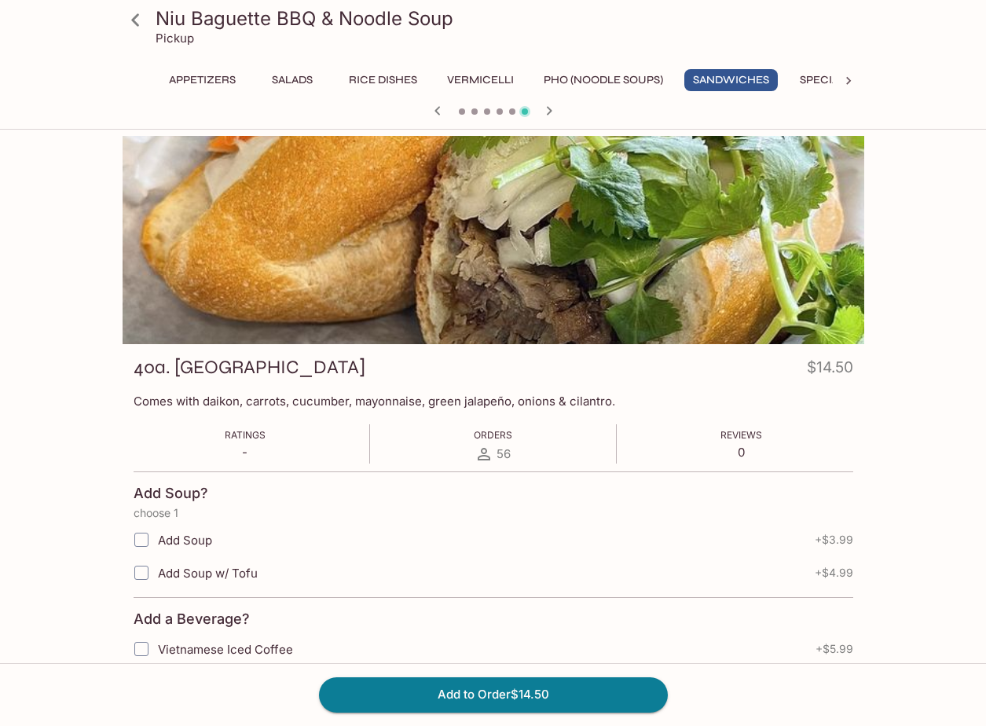
scroll to position [393, 0]
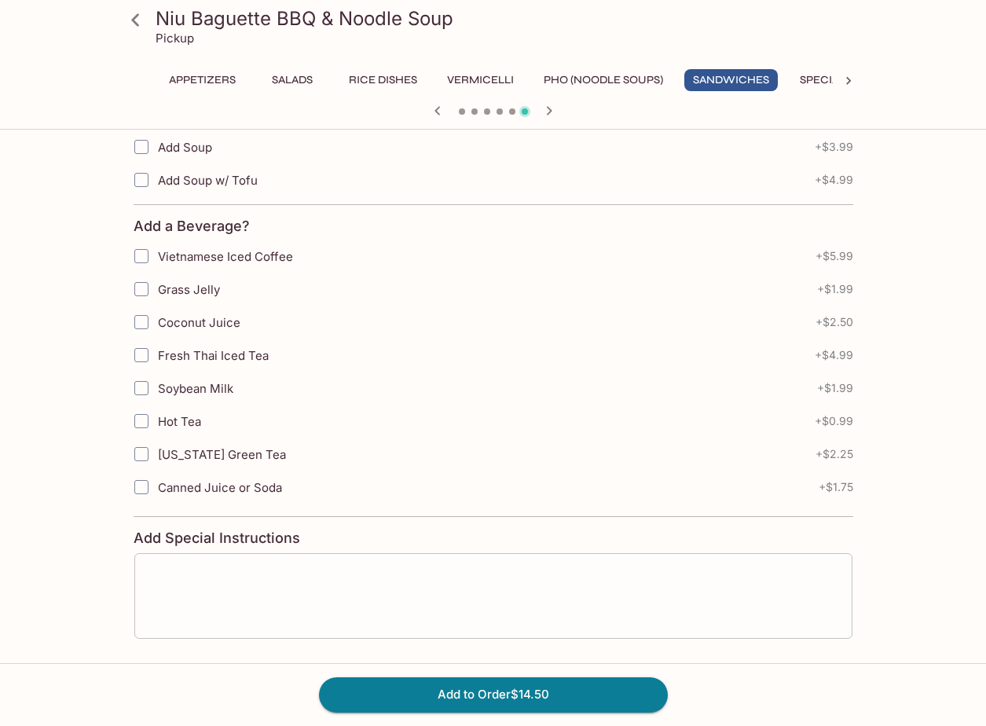
click at [223, 595] on textarea at bounding box center [493, 596] width 696 height 60
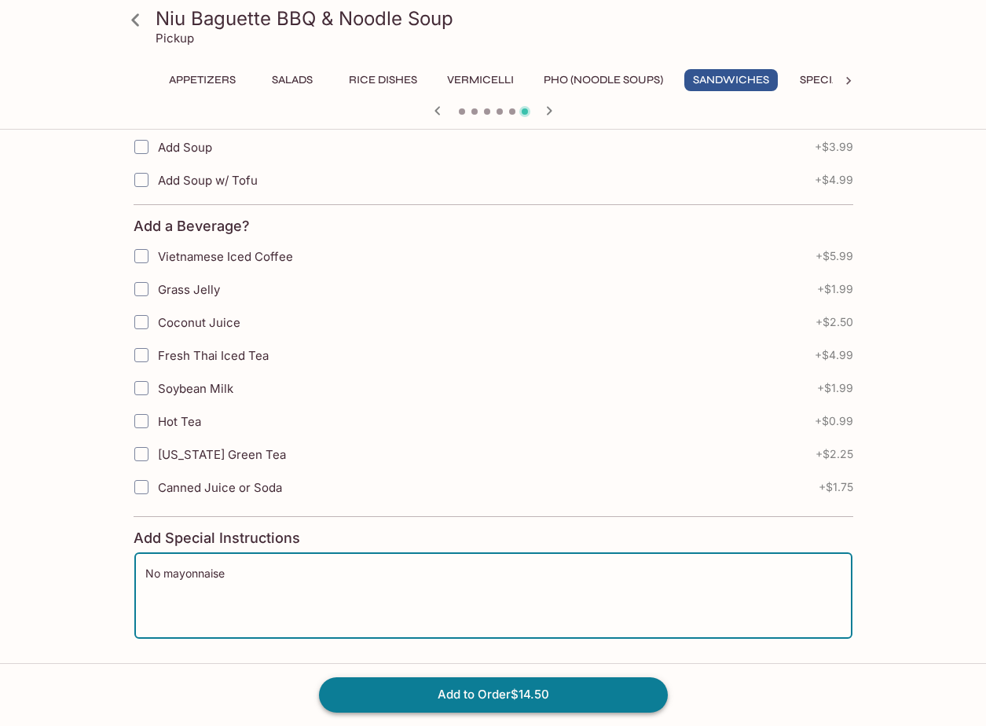
type textarea "No mayonnaise"
click at [444, 694] on button "Add to Order $14.50" at bounding box center [493, 694] width 349 height 35
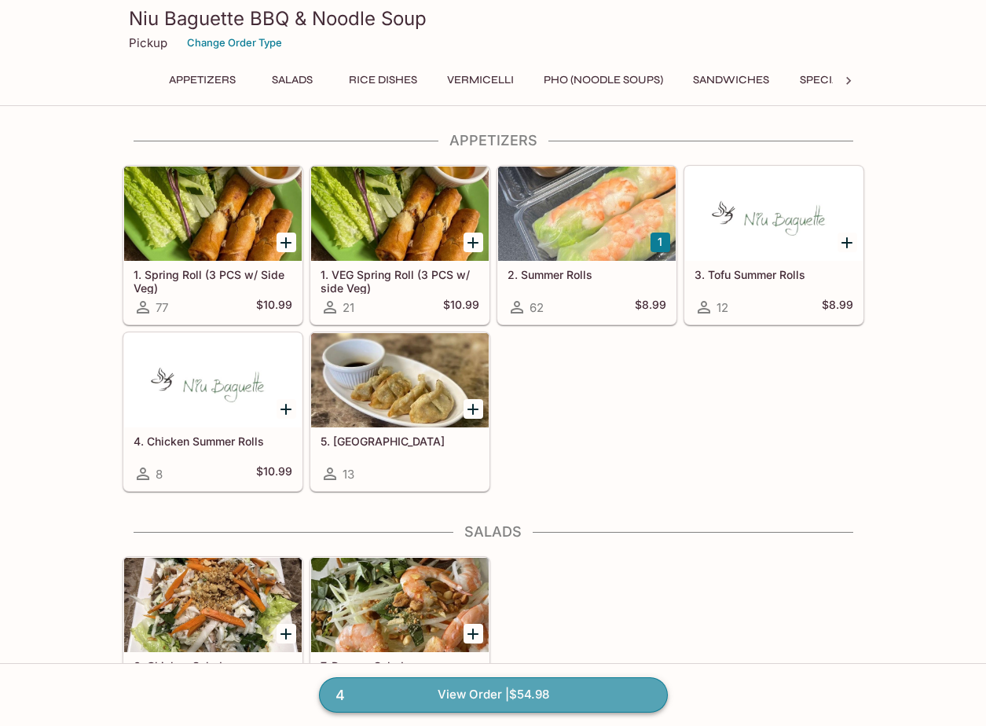
click at [566, 706] on link "4 View Order | $54.98" at bounding box center [493, 694] width 349 height 35
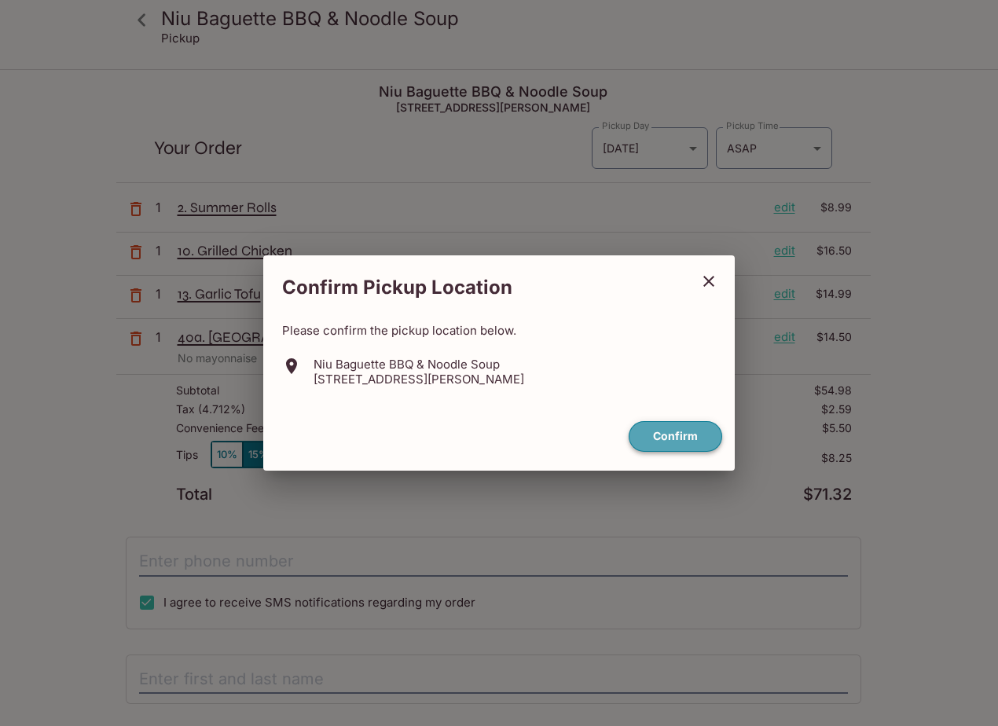
click at [667, 435] on button "Confirm" at bounding box center [676, 436] width 94 height 31
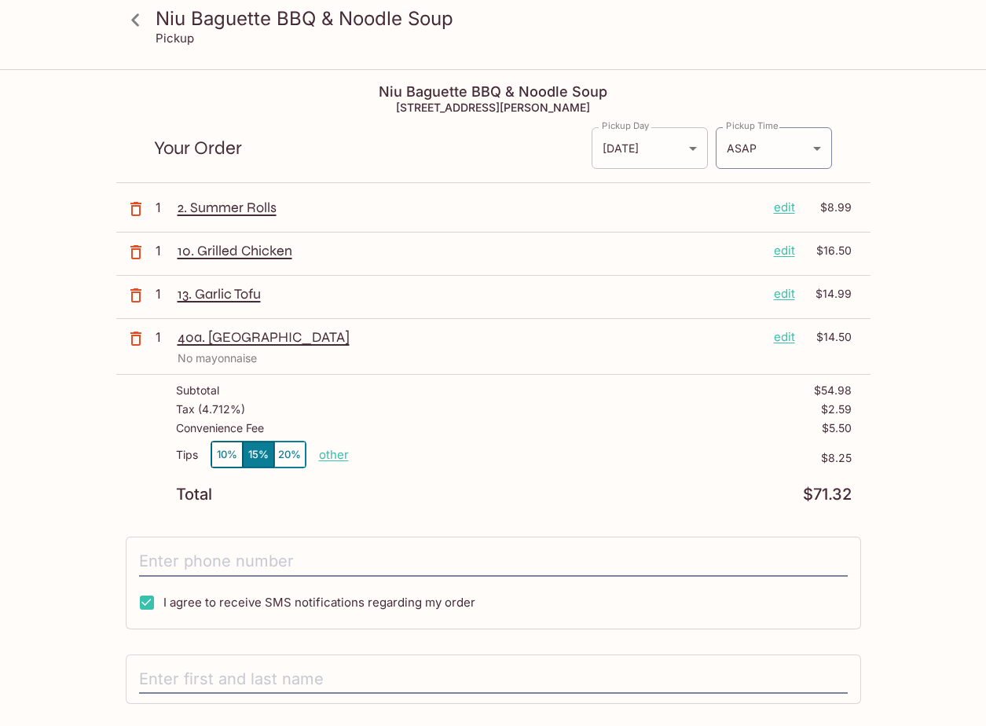
click at [677, 149] on body "Niu Baguette BBQ & Noodle Soup Pickup Niu Baguette BBQ & Noodle Soup [STREET_AD…" at bounding box center [493, 434] width 986 height 726
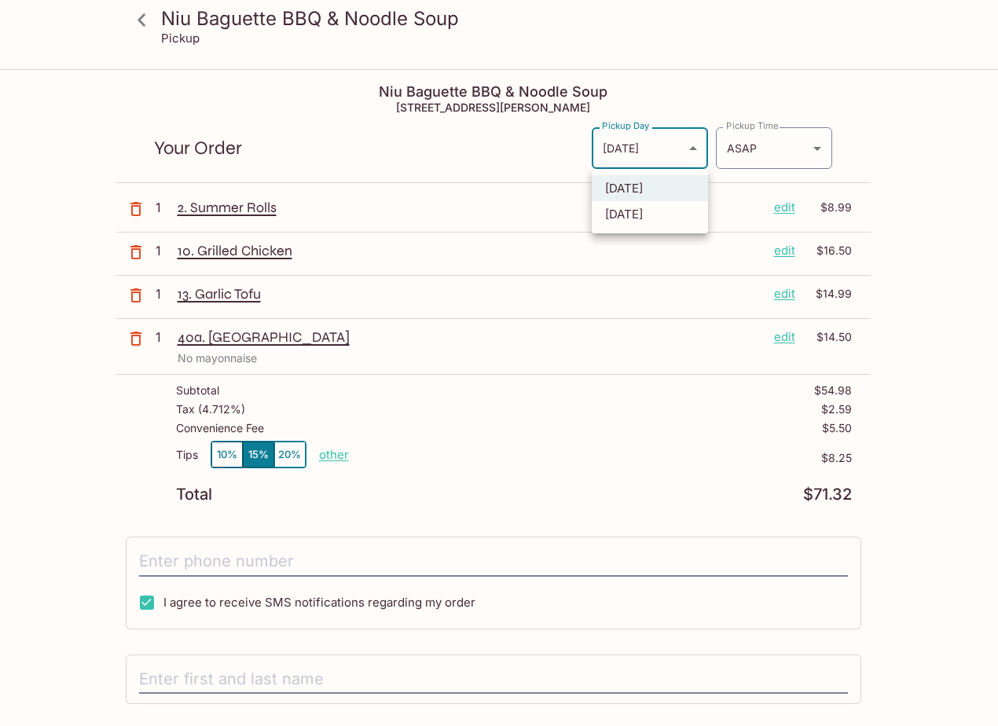
click at [644, 212] on li "[DATE]" at bounding box center [650, 214] width 116 height 26
type input "[DATE]"
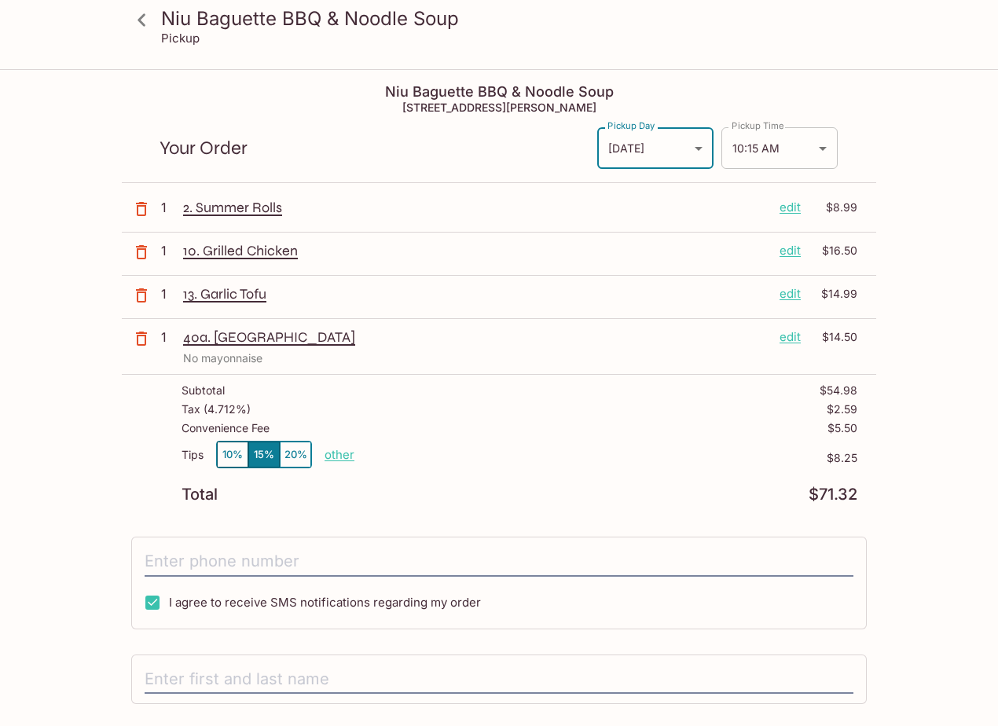
click at [821, 138] on body "Niu Baguette BBQ & Noodle Soup Pickup Niu Baguette BBQ & Noodle Soup [STREET_AD…" at bounding box center [499, 434] width 998 height 726
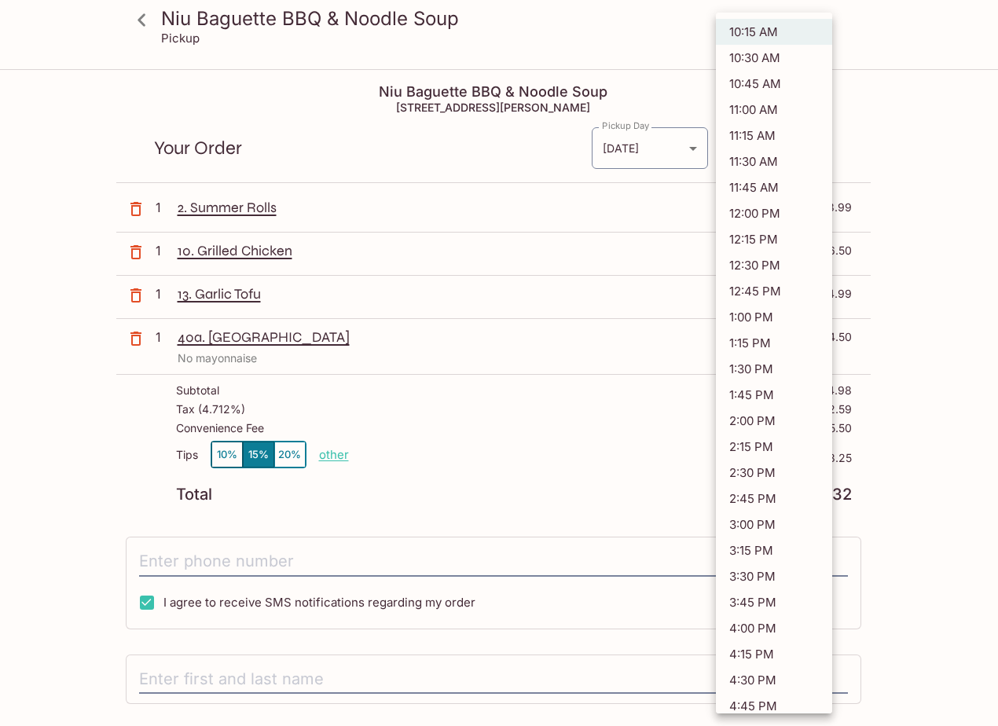
click at [773, 134] on li "11:15 AM" at bounding box center [774, 136] width 116 height 26
type input "[DATE]T21:15:00.000000Z"
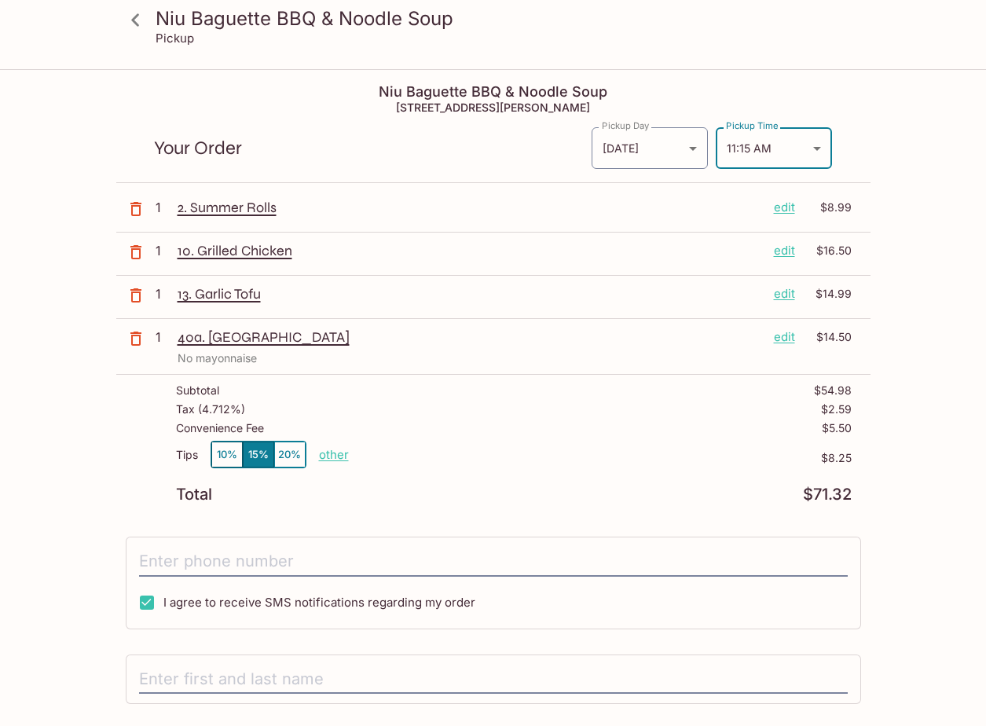
click at [388, 130] on div "Your Order Pickup Day [DATE] [DATE] Pickup Day Pickup Time 11:15 AM [DATE]T21:1…" at bounding box center [493, 142] width 754 height 82
click at [139, 20] on icon at bounding box center [136, 20] width 28 height 28
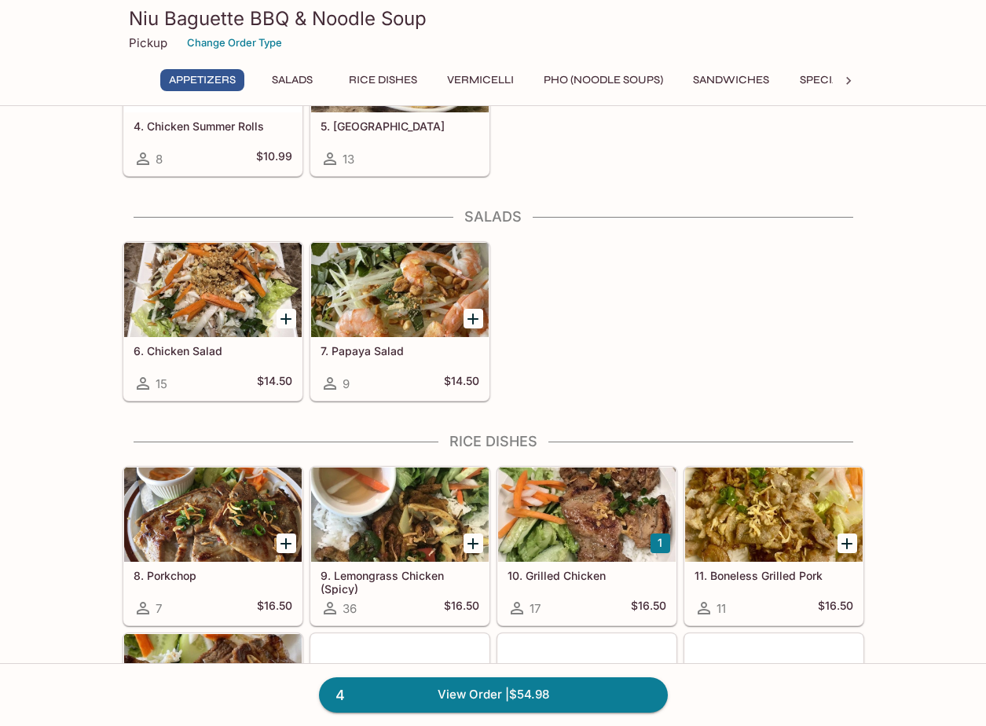
scroll to position [236, 0]
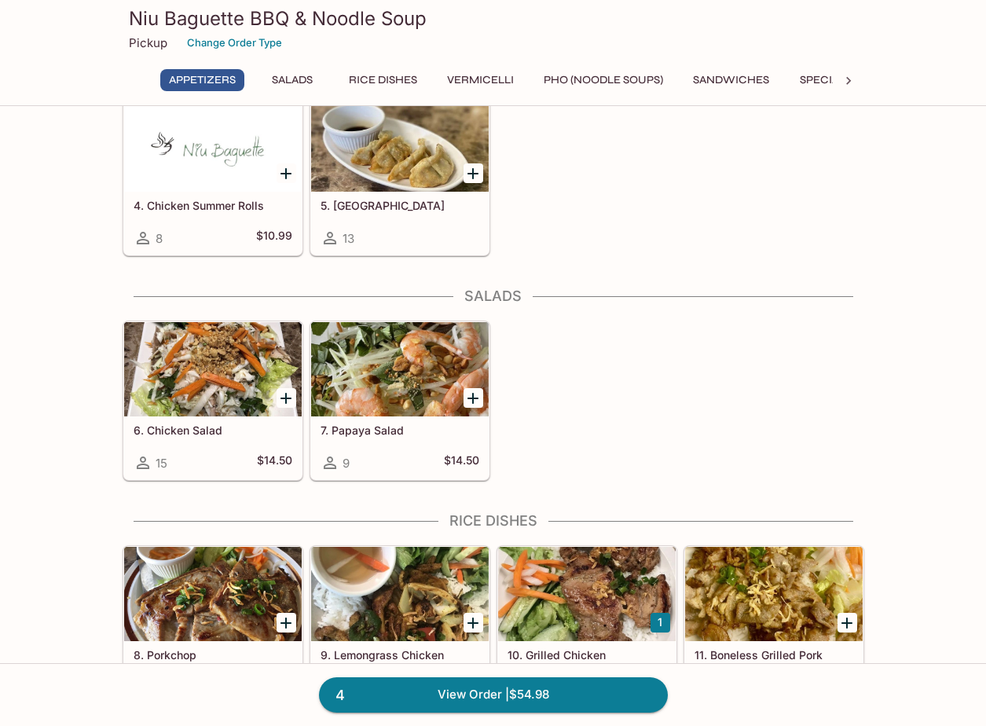
click at [682, 425] on div "6. Chicken Salad 15 $14.50 7. Papaya Salad 9 $14.50" at bounding box center [490, 397] width 748 height 167
click at [682, 424] on div "6. Chicken Salad 15 $14.50 7. Papaya Salad 9 $14.50" at bounding box center [490, 397] width 748 height 167
click at [654, 448] on div "6. Chicken Salad 15 $14.50 7. Papaya Salad 9 $14.50" at bounding box center [490, 397] width 748 height 167
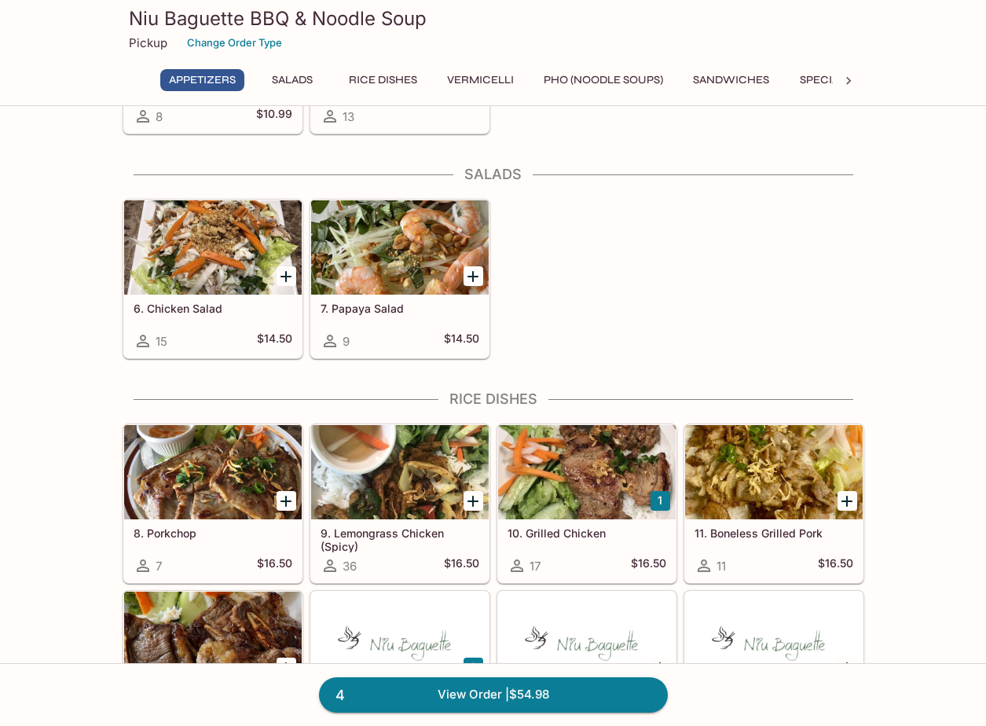
scroll to position [472, 0]
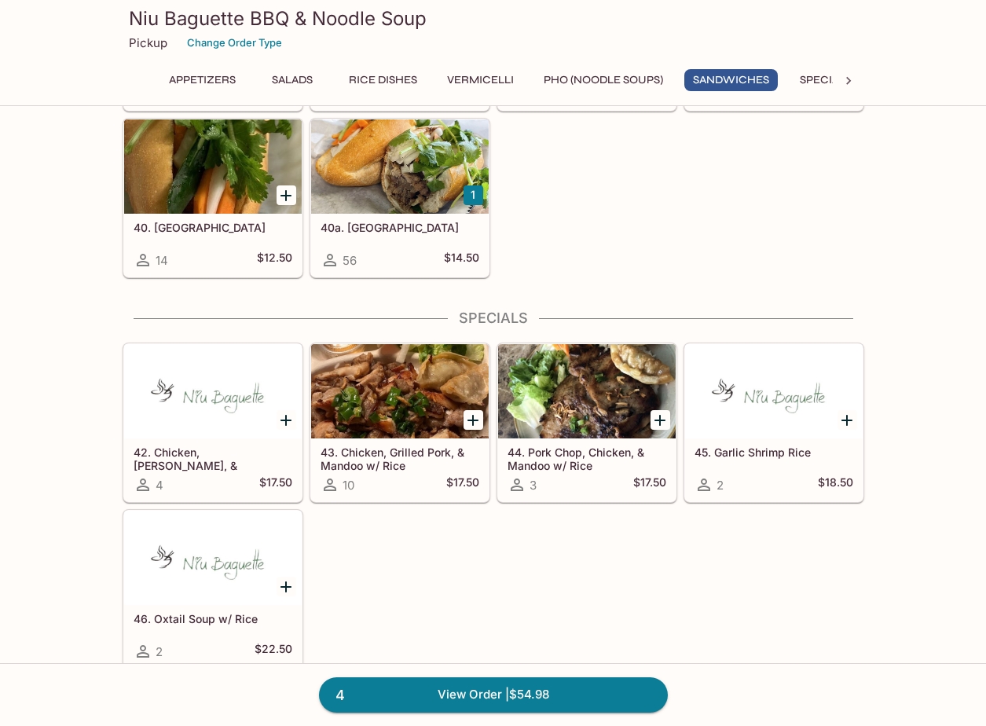
scroll to position [2515, 0]
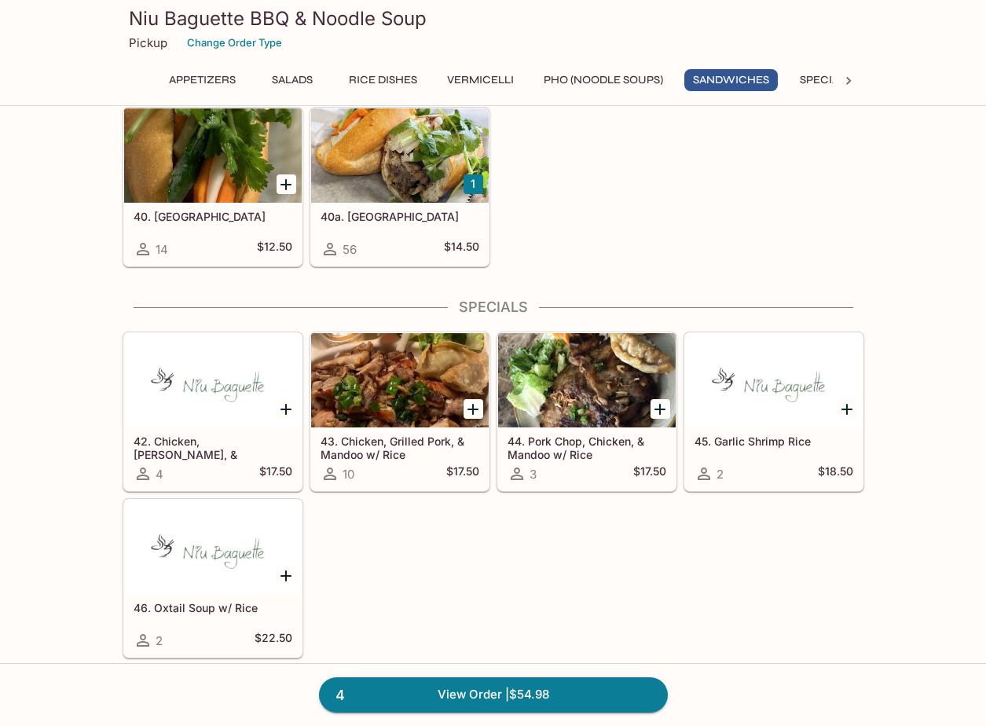
drag, startPoint x: 774, startPoint y: 556, endPoint x: 766, endPoint y: 556, distance: 7.9
click at [767, 556] on div "42. Chicken, [PERSON_NAME], & [PERSON_NAME] w/ Rice 4 $17.50 43. Chicken, Grill…" at bounding box center [490, 491] width 748 height 333
click at [688, 608] on div "42. Chicken, [PERSON_NAME], & [PERSON_NAME] w/ Rice 4 $17.50 43. Chicken, Grill…" at bounding box center [490, 491] width 748 height 333
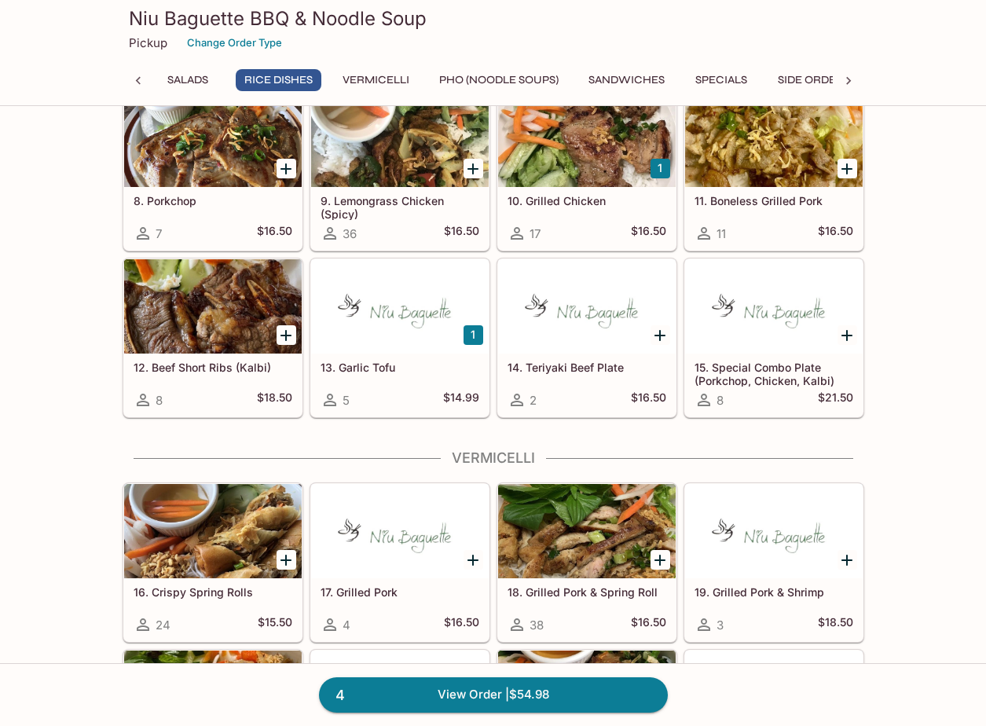
scroll to position [786, 0]
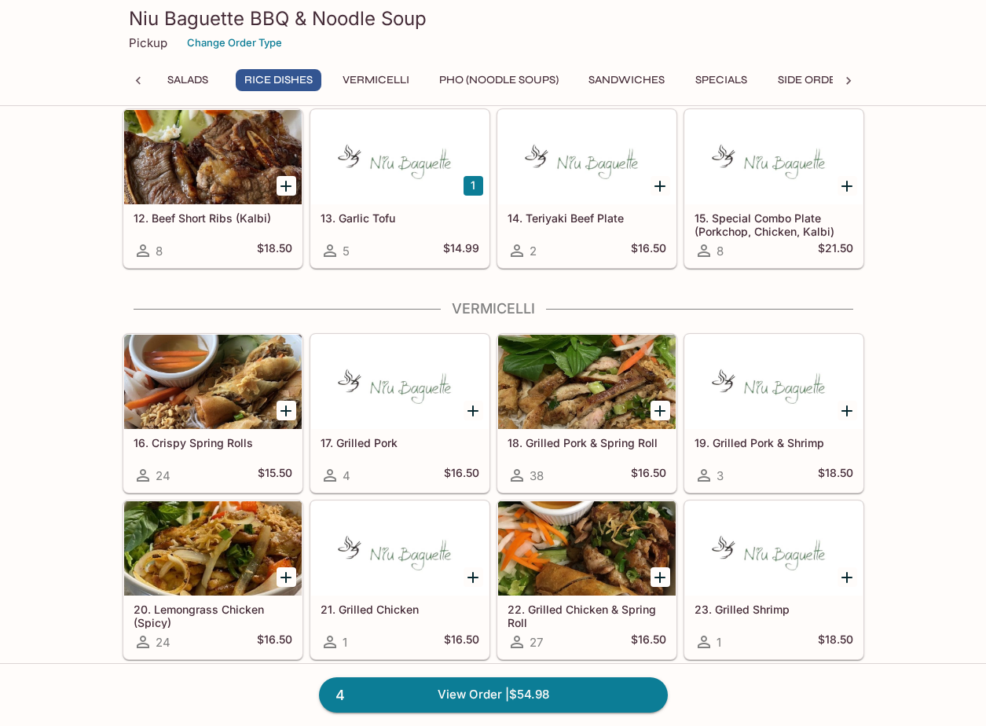
scroll to position [943, 0]
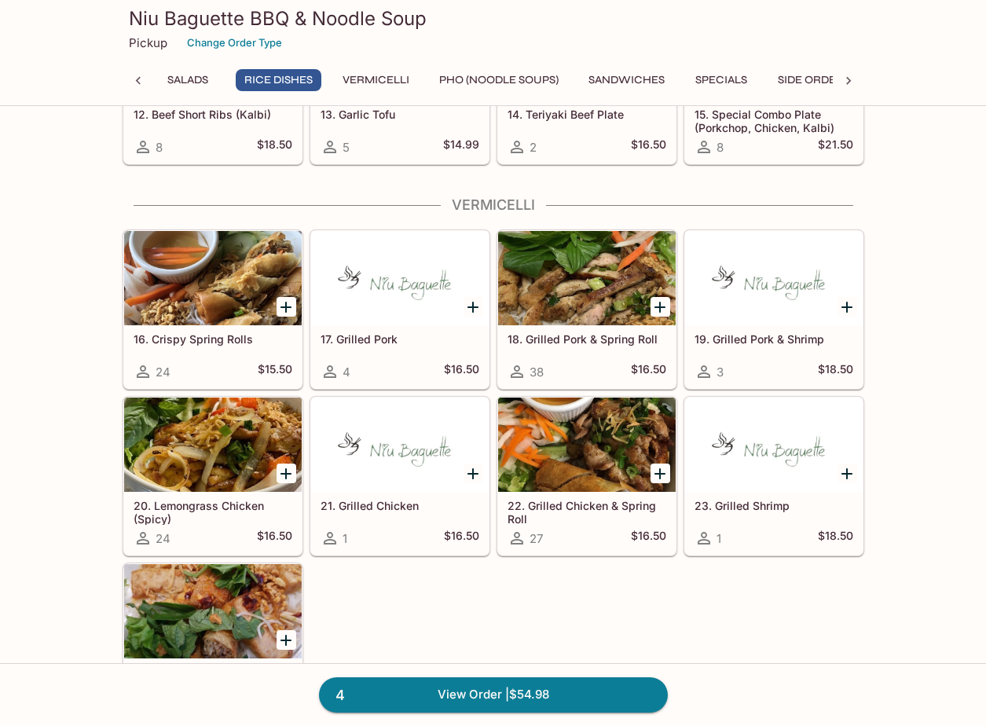
click at [859, 590] on div "16. Crispy Spring Rolls 24 $15.50 17. Grilled Pork 4 $16.50 18. Grilled Pork & …" at bounding box center [490, 473] width 748 height 500
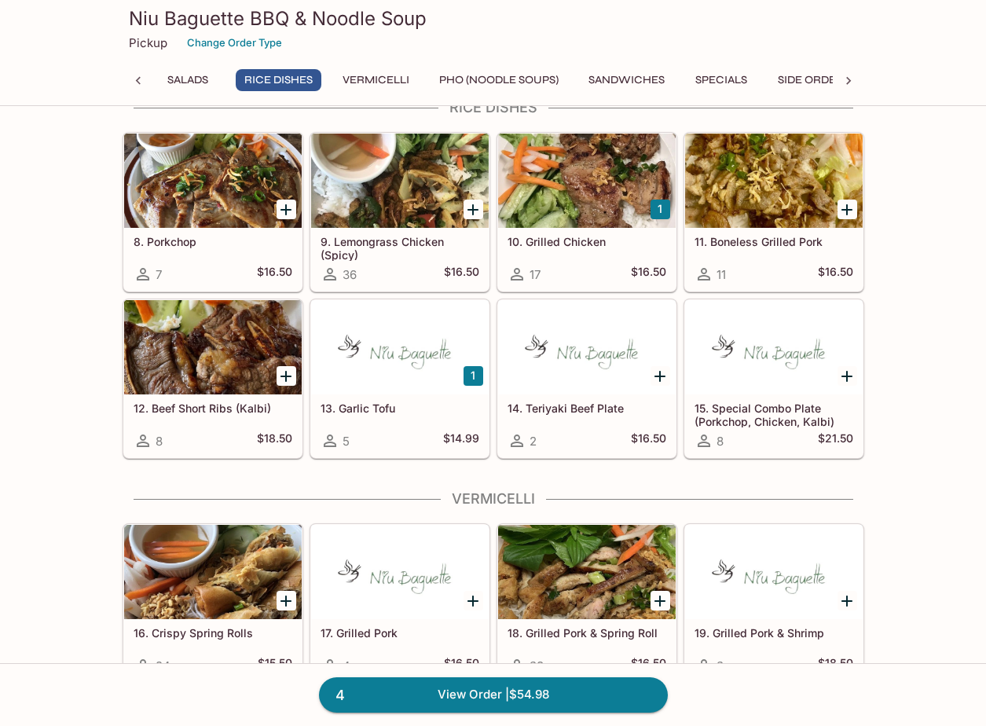
scroll to position [629, 0]
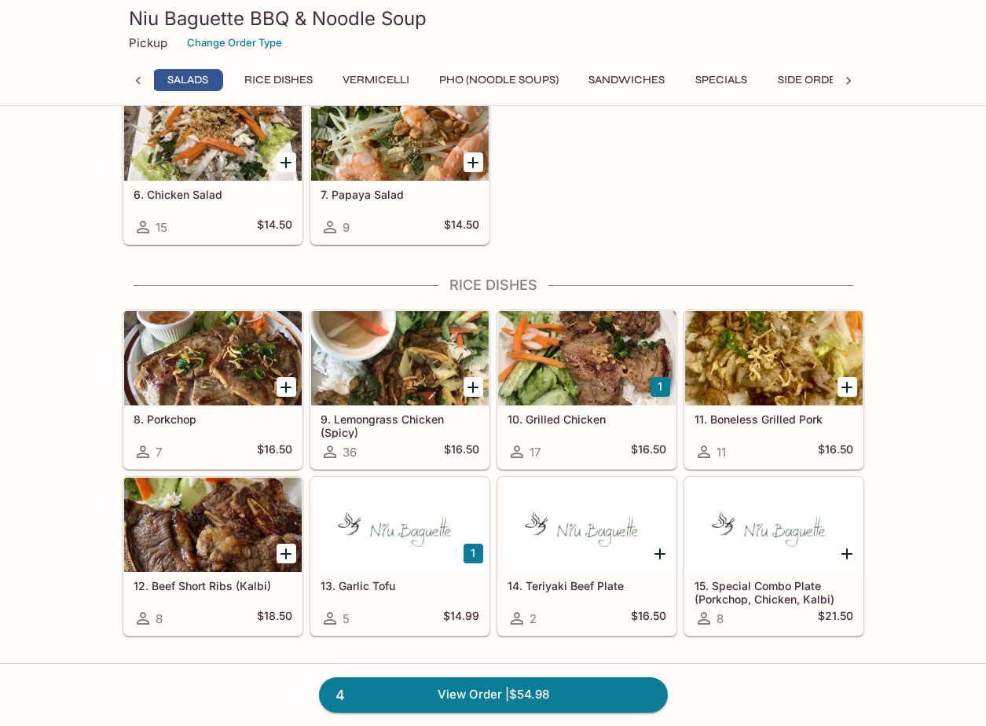
click at [472, 387] on icon "Add 9. Lemongrass Chicken (Spicy)" at bounding box center [473, 387] width 11 height 11
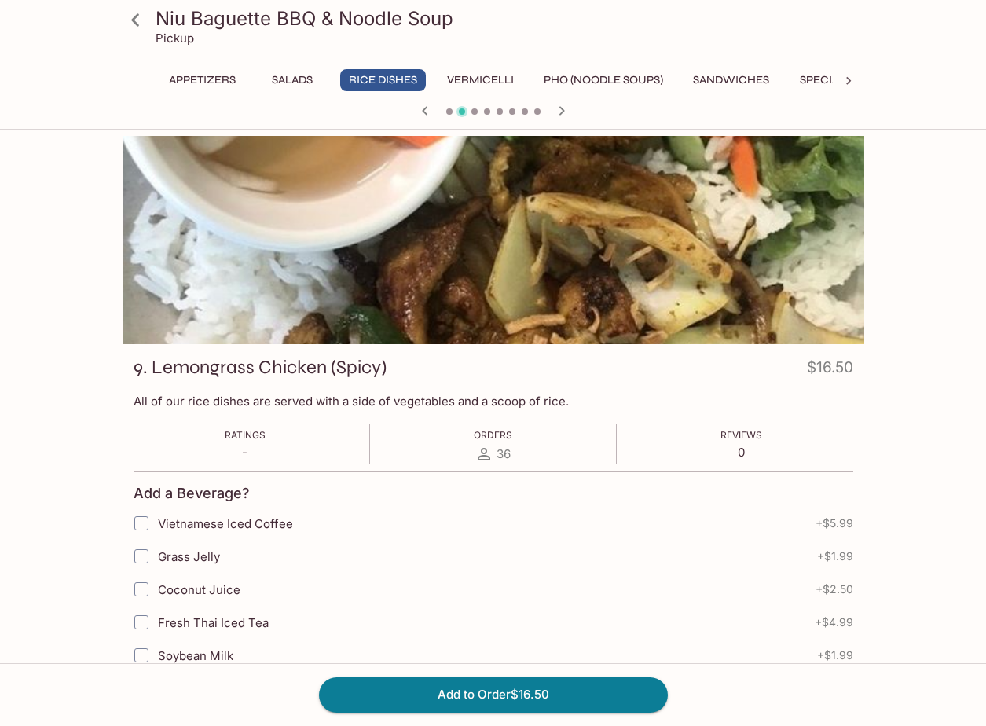
scroll to position [472, 0]
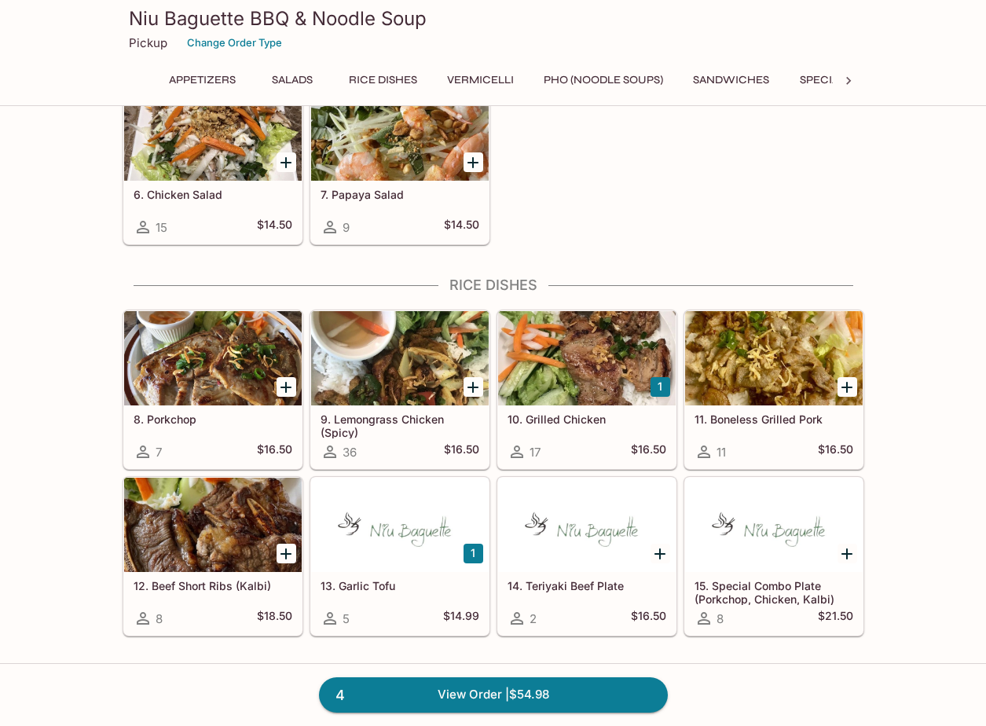
click at [479, 380] on icon "Add 9. Lemongrass Chicken (Spicy)" at bounding box center [473, 387] width 19 height 19
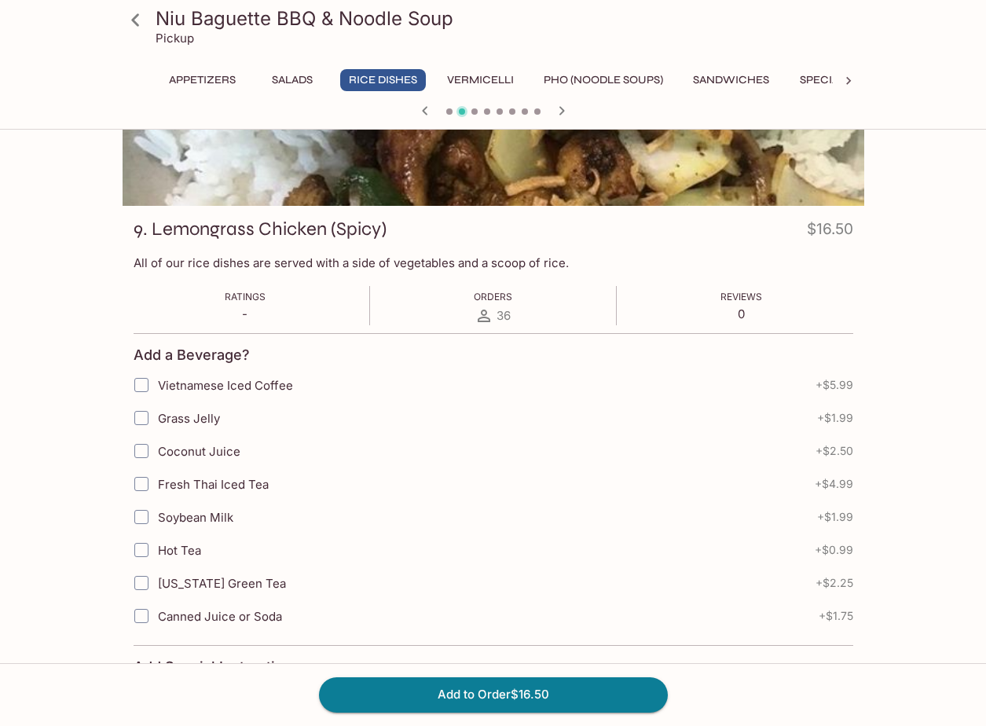
scroll to position [328, 0]
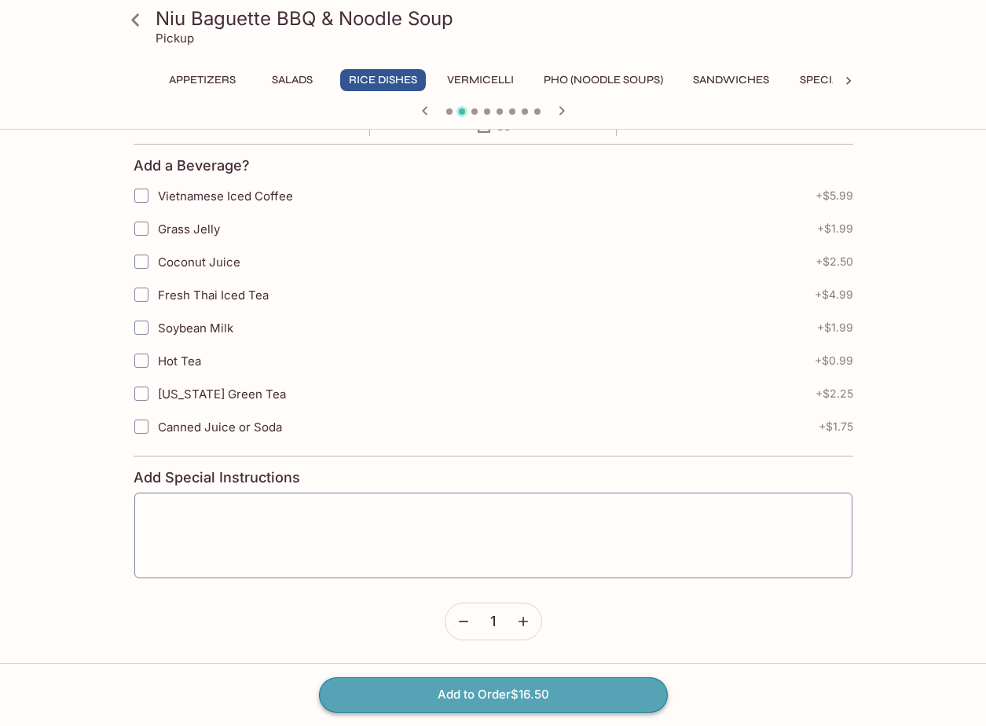
click at [535, 700] on button "Add to Order $16.50" at bounding box center [493, 694] width 349 height 35
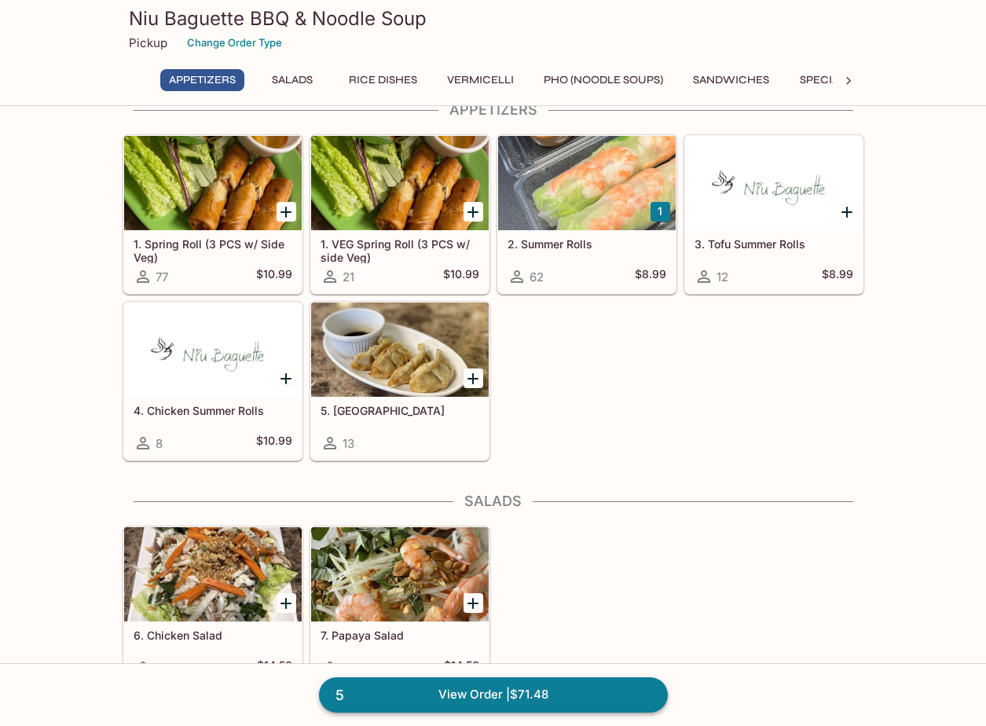
scroll to position [79, 0]
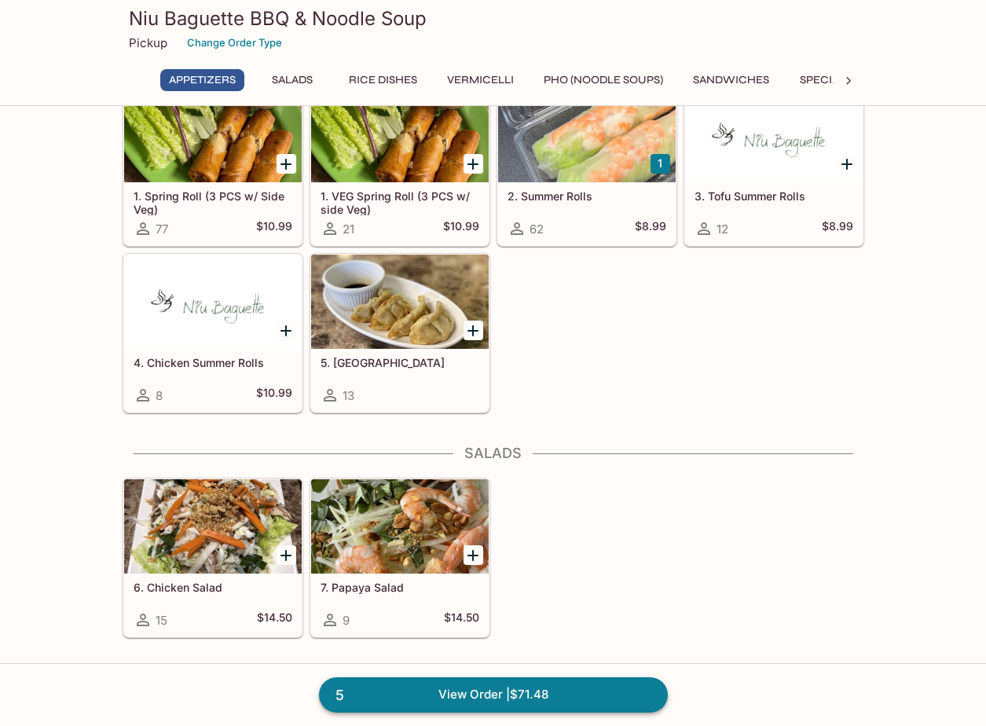
click at [565, 702] on link "5 View Order | $71.48" at bounding box center [493, 694] width 349 height 35
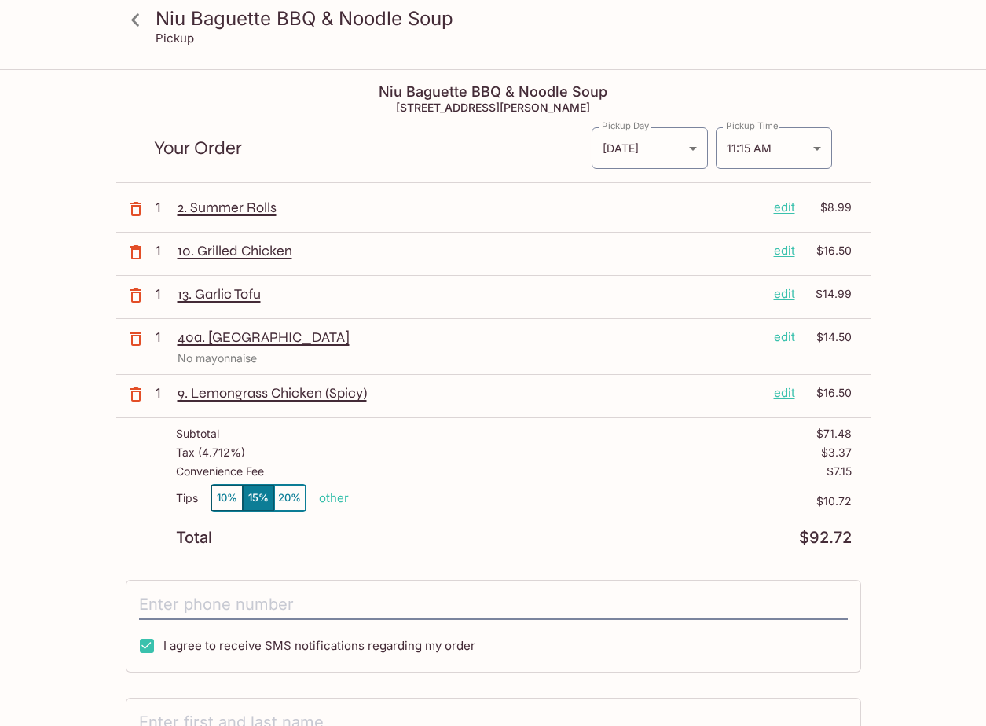
click at [676, 670] on div "I agree to receive SMS notifications regarding my order" at bounding box center [494, 626] width 736 height 93
click at [932, 615] on div "Niu Baguette BBQ & Noodle Soup Pickup Niu Baguette BBQ & Noodle Soup [STREET_AD…" at bounding box center [493, 495] width 986 height 848
click at [901, 606] on div "Niu Baguette BBQ & Noodle Soup Pickup Niu Baguette BBQ & Noodle Soup [STREET_AD…" at bounding box center [493, 495] width 986 height 848
click at [419, 611] on input "tel" at bounding box center [493, 605] width 709 height 30
click at [894, 144] on div "Niu Baguette BBQ & Noodle Soup Pickup Niu Baguette BBQ & Noodle Soup [STREET_AD…" at bounding box center [493, 495] width 986 height 848
